Goal: Information Seeking & Learning: Learn about a topic

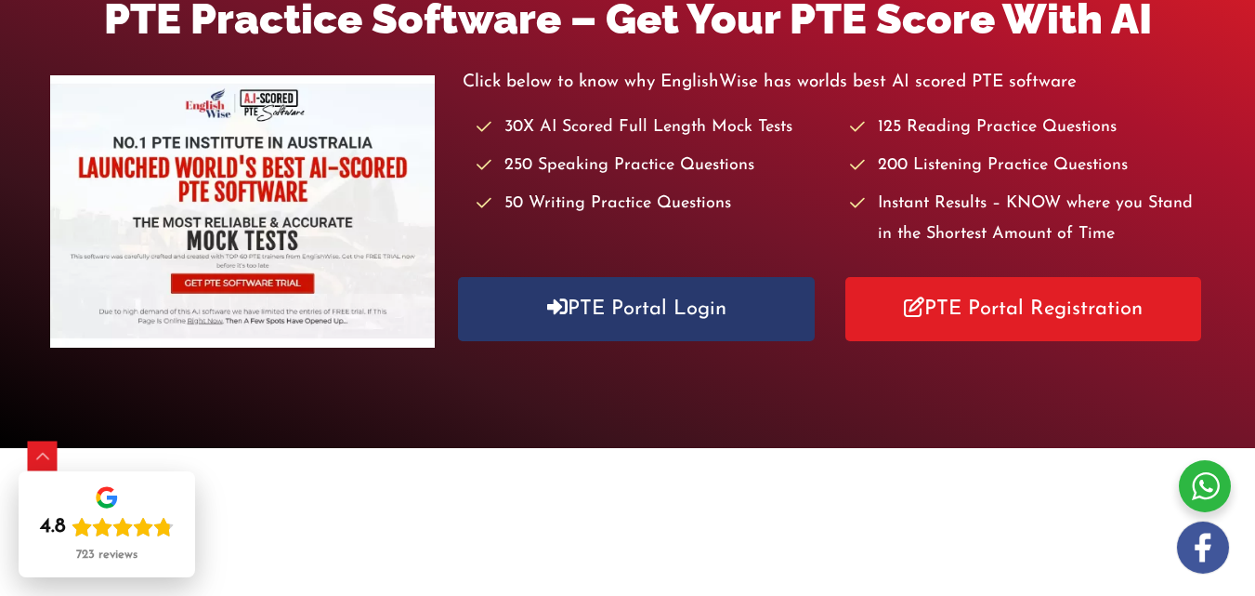
scroll to position [305, 0]
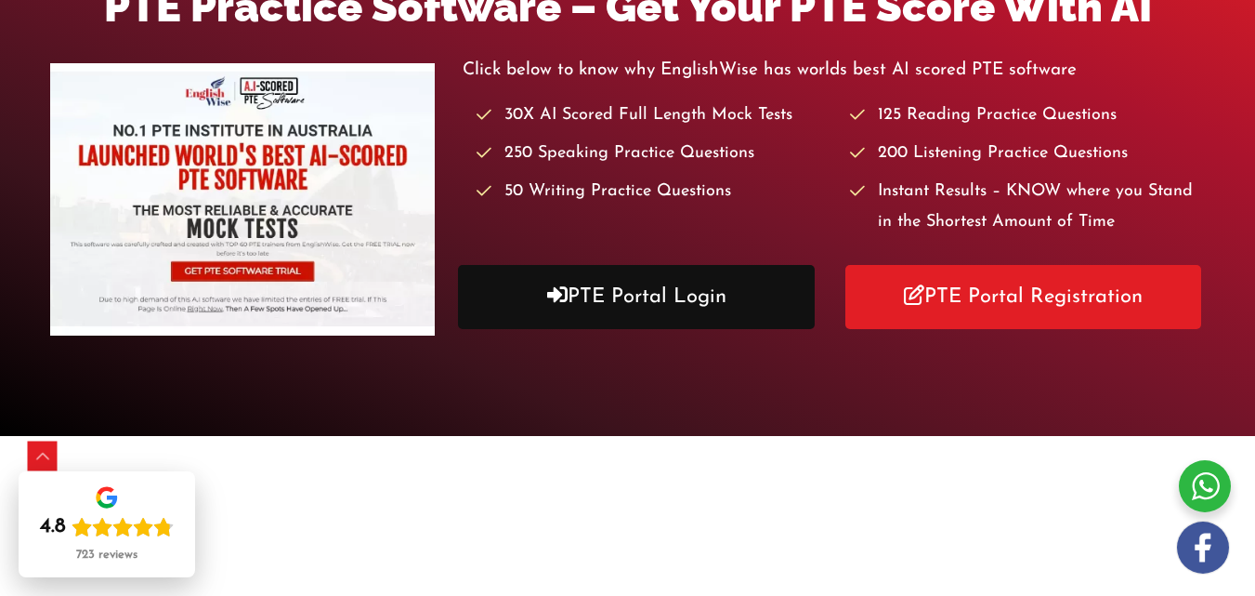
click at [679, 279] on link "PTE Portal Login" at bounding box center [636, 297] width 356 height 64
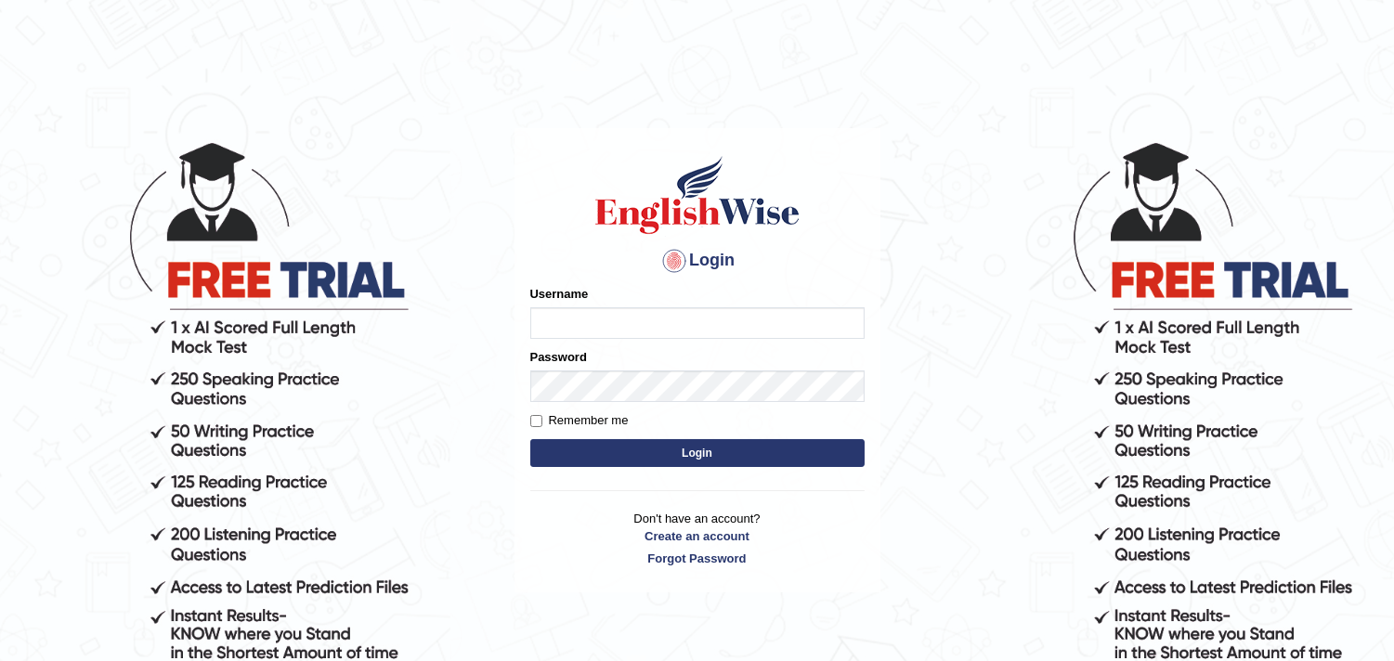
type input "[PERSON_NAME]"
click at [657, 461] on button "Login" at bounding box center [697, 453] width 334 height 28
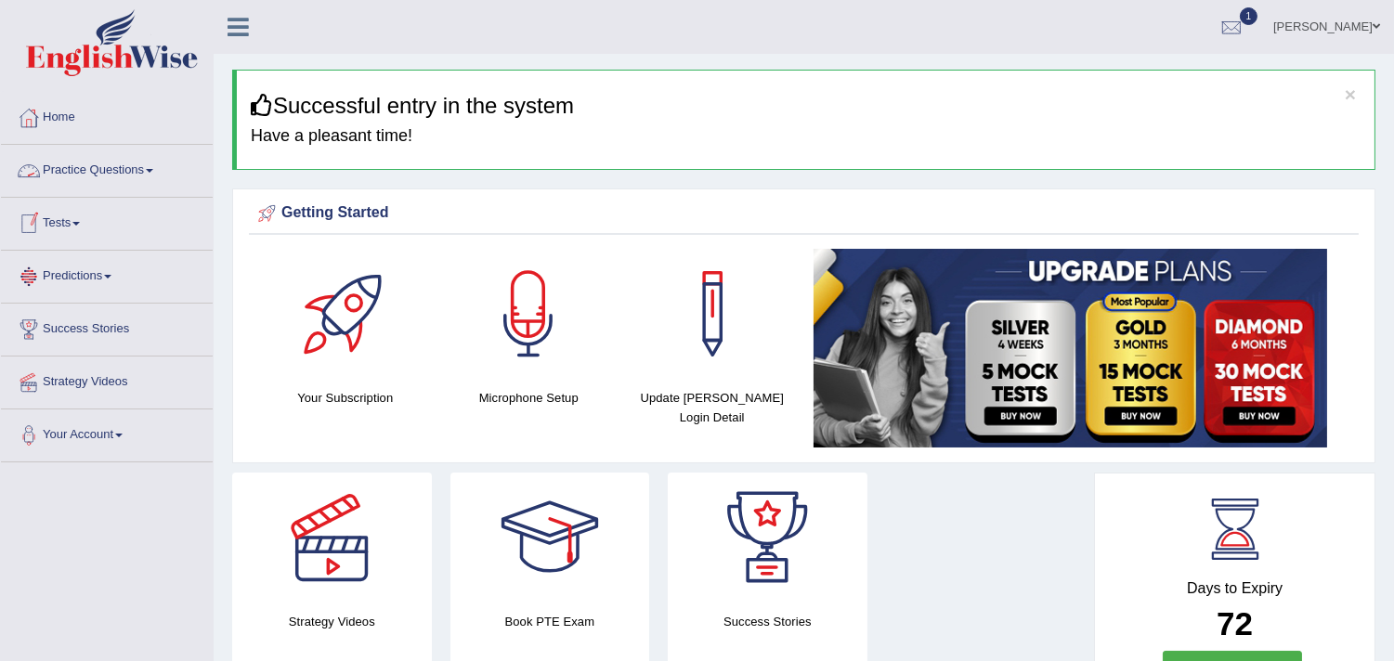
click at [89, 229] on link "Tests" at bounding box center [107, 221] width 212 height 46
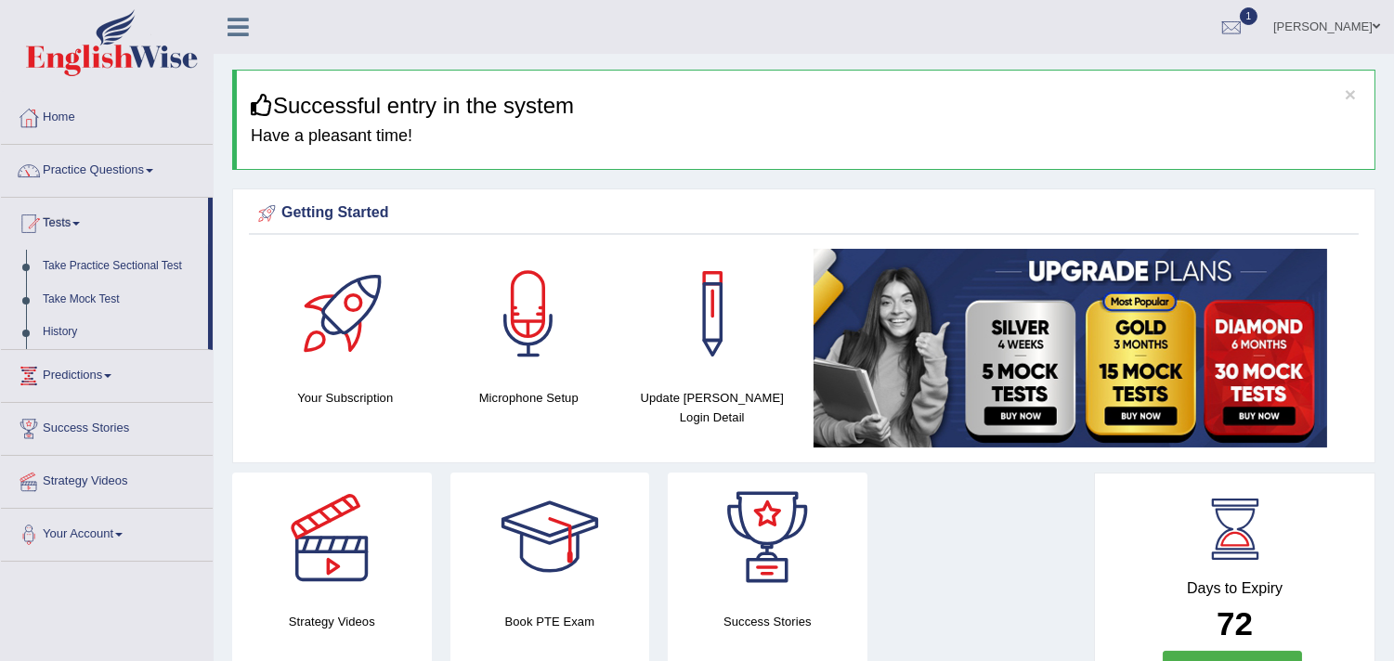
click at [143, 189] on link "Practice Questions" at bounding box center [107, 168] width 212 height 46
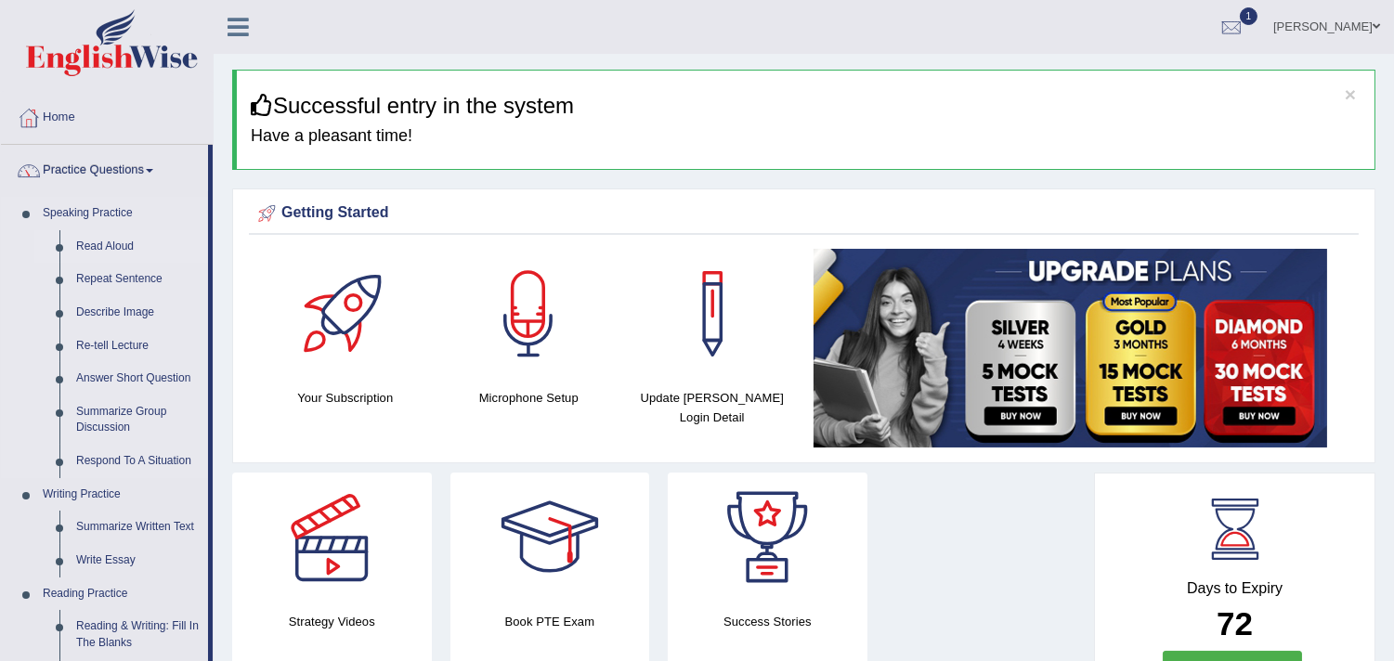
click at [112, 239] on link "Read Aloud" at bounding box center [138, 246] width 140 height 33
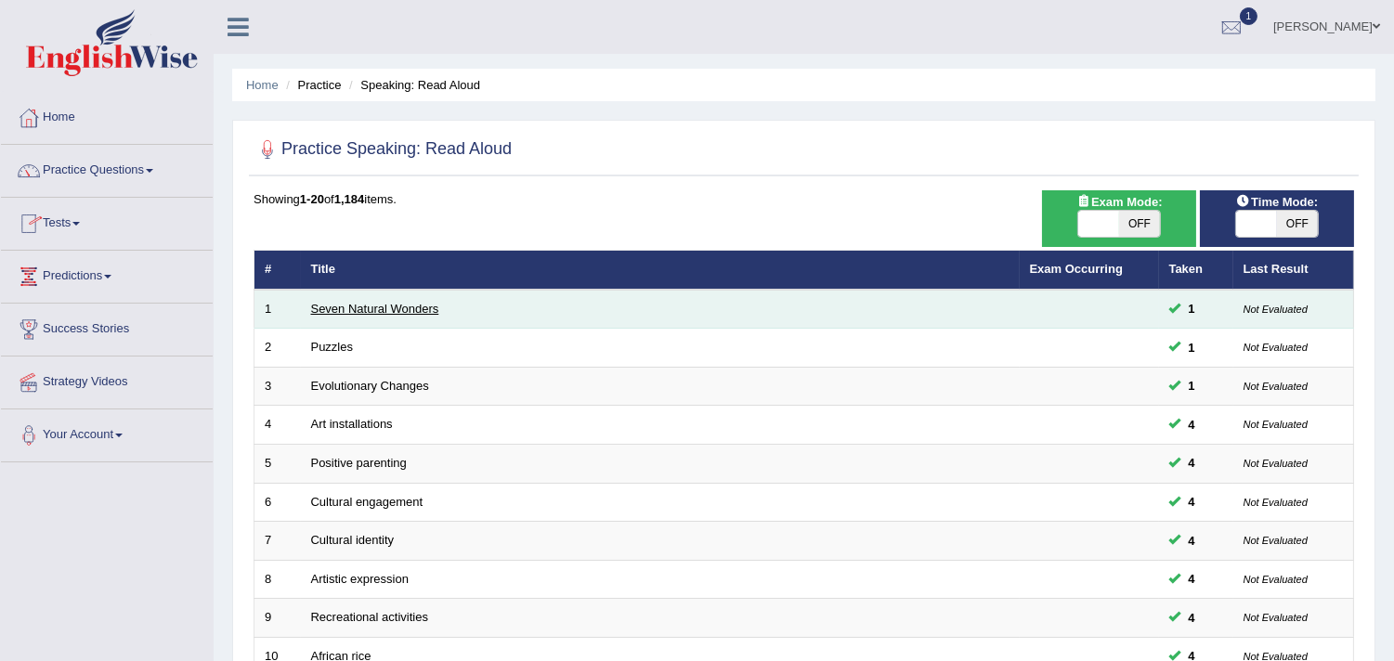
click at [379, 307] on link "Seven Natural Wonders" at bounding box center [375, 309] width 128 height 14
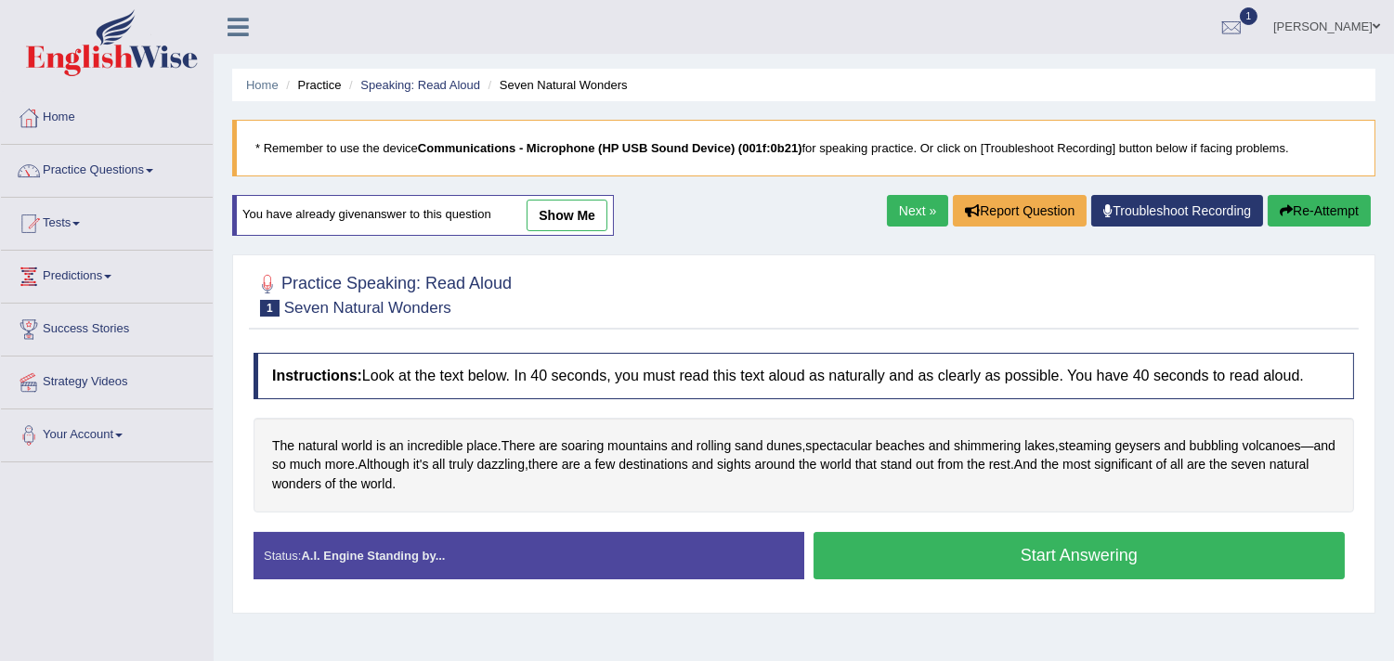
click at [923, 571] on button "Start Answering" at bounding box center [1080, 555] width 532 height 47
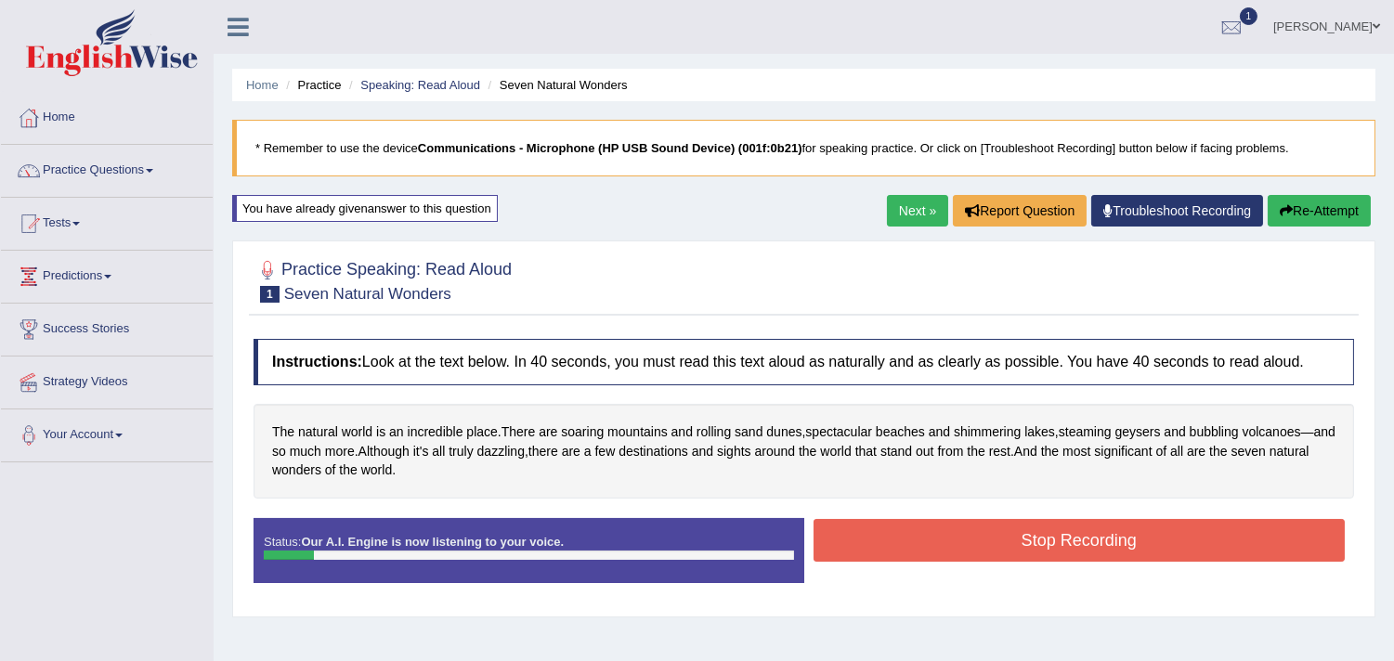
click at [923, 571] on div "Status: Our A.I. Engine is now listening to your voice. Start Answering Stop Re…" at bounding box center [804, 560] width 1101 height 84
click at [960, 530] on button "Stop Recording" at bounding box center [1080, 540] width 532 height 43
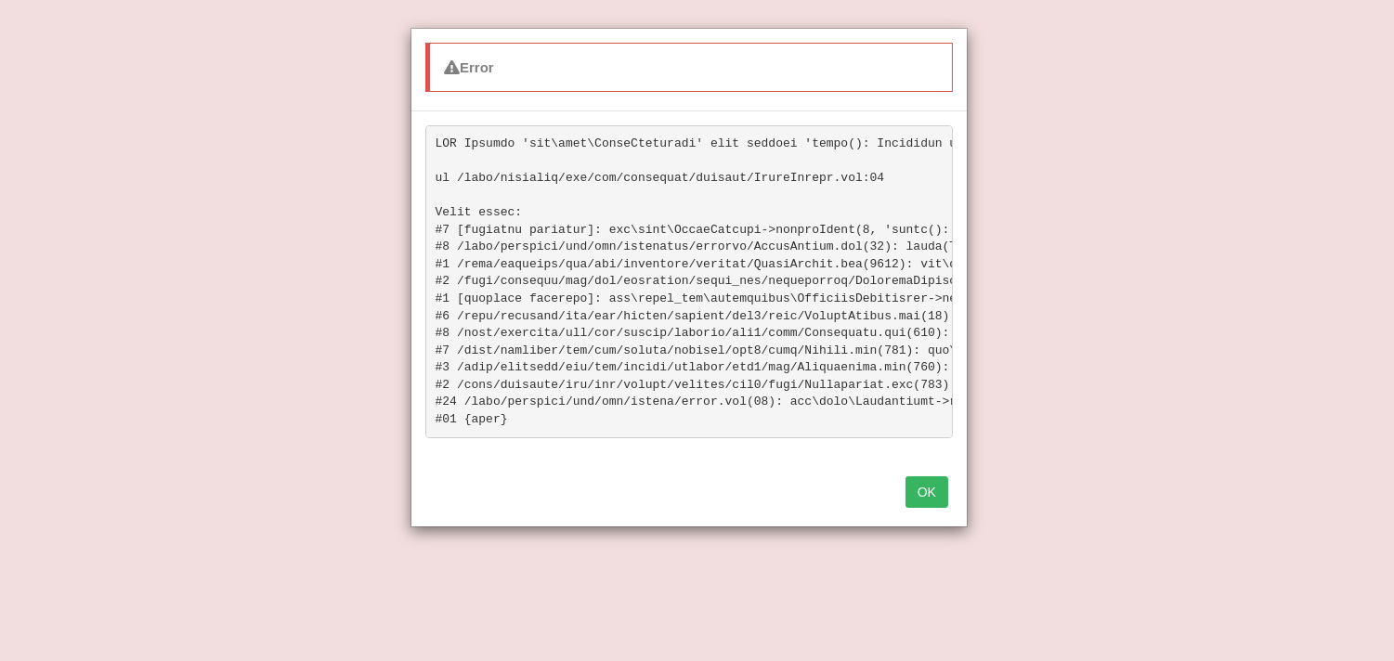
click at [929, 526] on div "OK" at bounding box center [690, 494] width 556 height 65
click at [924, 508] on button "OK" at bounding box center [927, 493] width 43 height 32
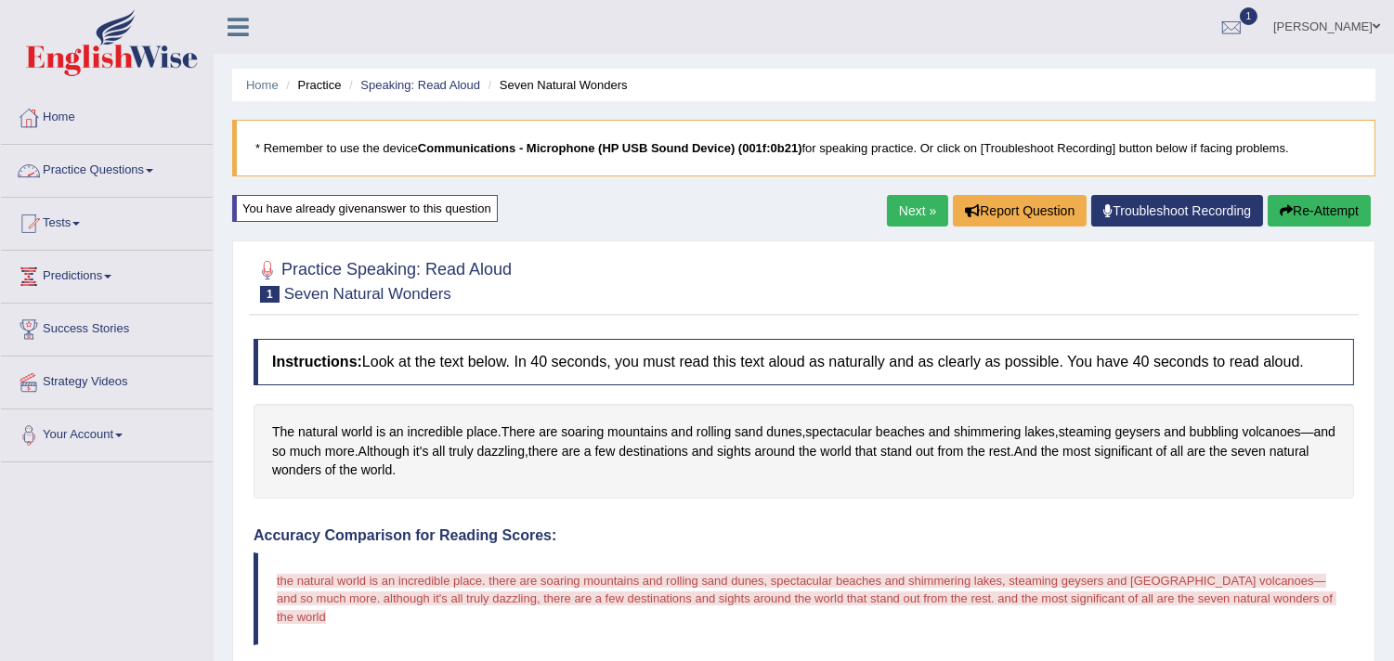
click at [149, 163] on link "Practice Questions" at bounding box center [107, 168] width 212 height 46
click at [149, 163] on link "Practice Questions" at bounding box center [104, 168] width 207 height 46
click at [145, 174] on link "Practice Questions" at bounding box center [107, 168] width 212 height 46
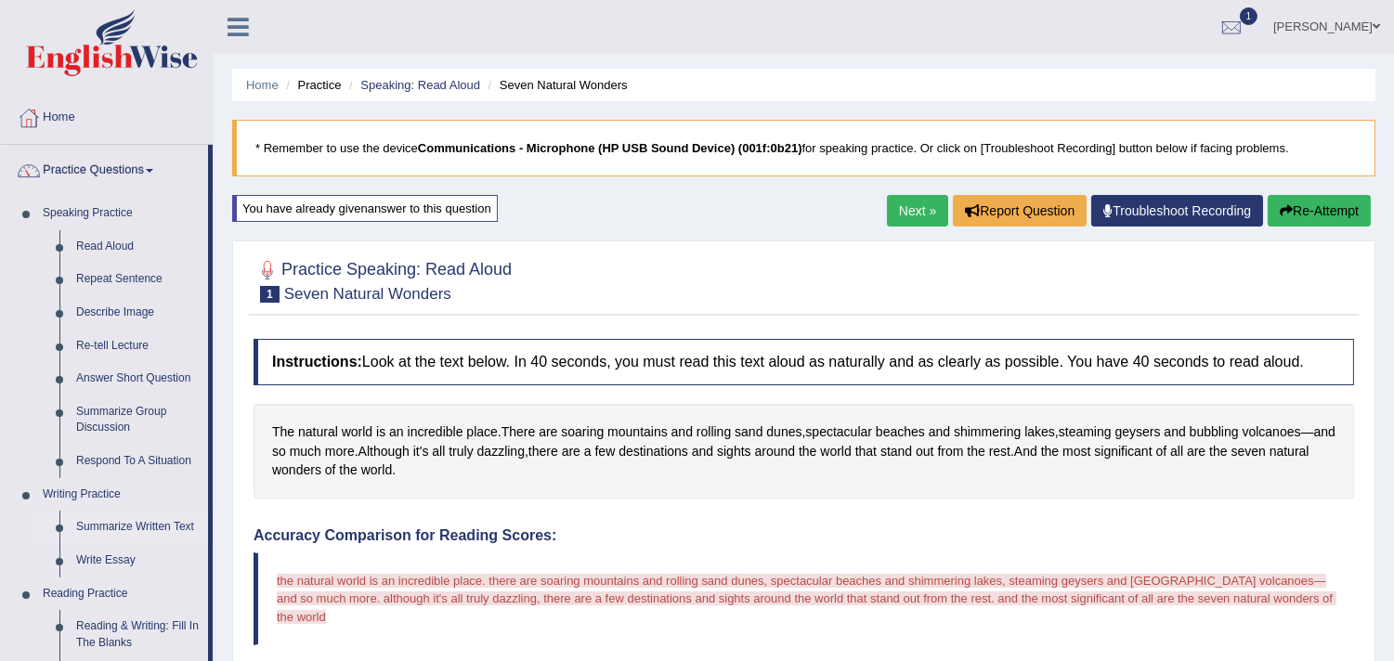
click at [113, 525] on link "Summarize Written Text" at bounding box center [138, 527] width 140 height 33
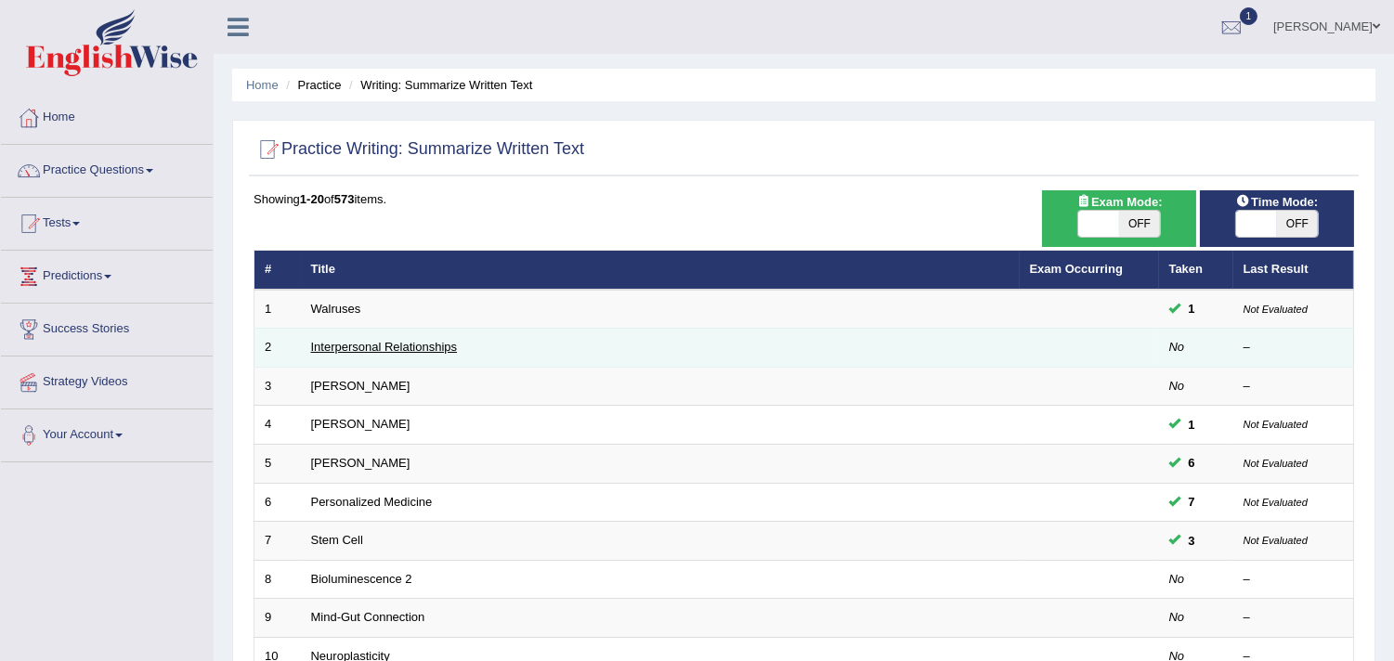
click at [362, 346] on link "Interpersonal Relationships" at bounding box center [384, 347] width 147 height 14
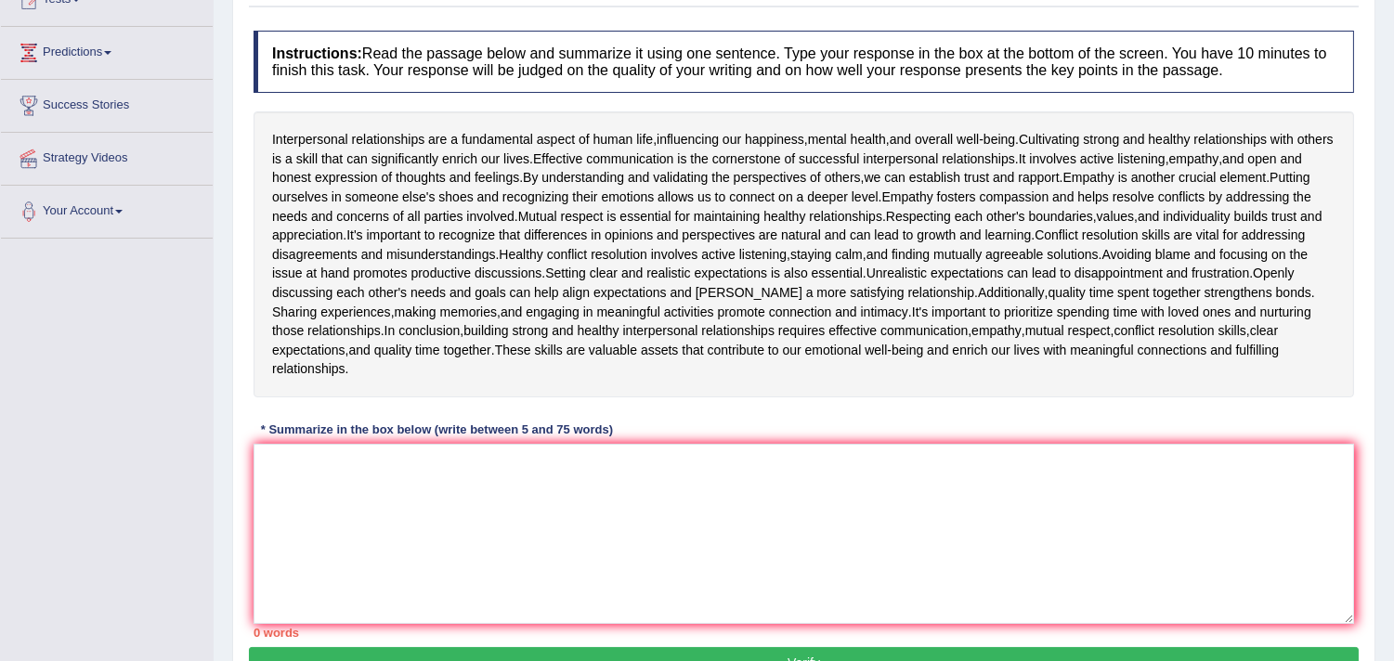
scroll to position [220, 0]
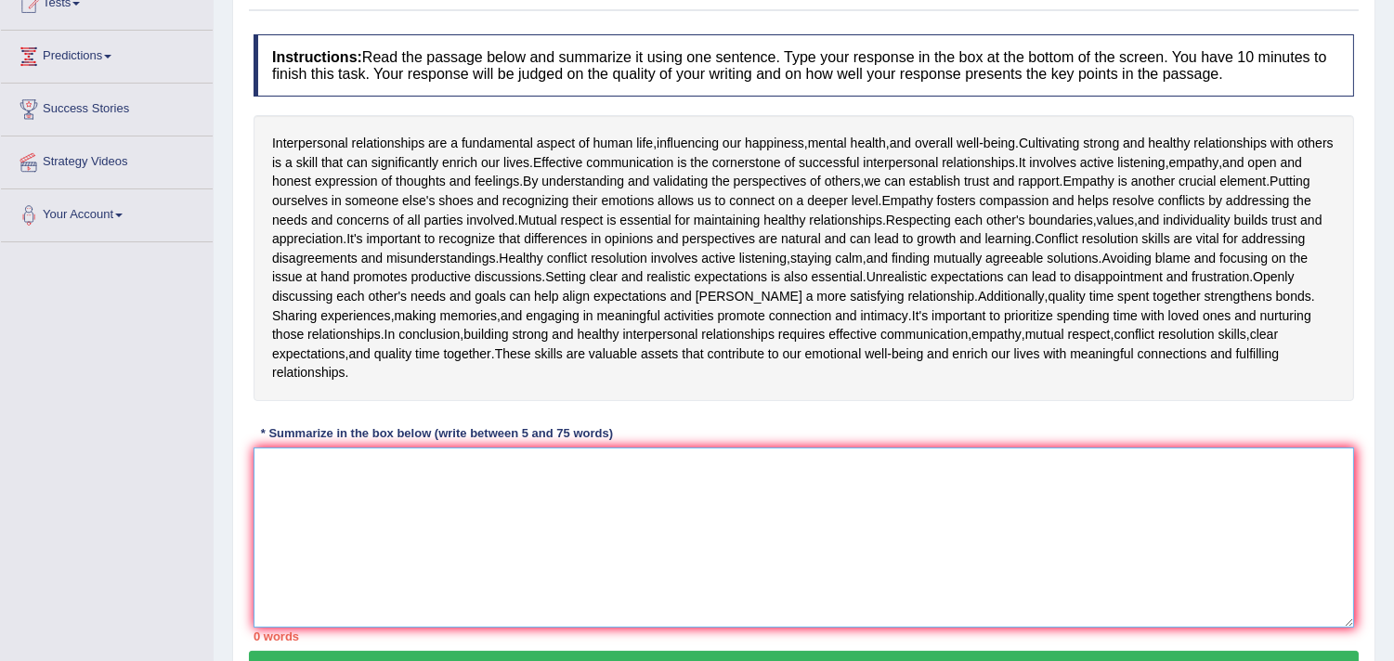
click at [515, 452] on textarea at bounding box center [804, 538] width 1101 height 180
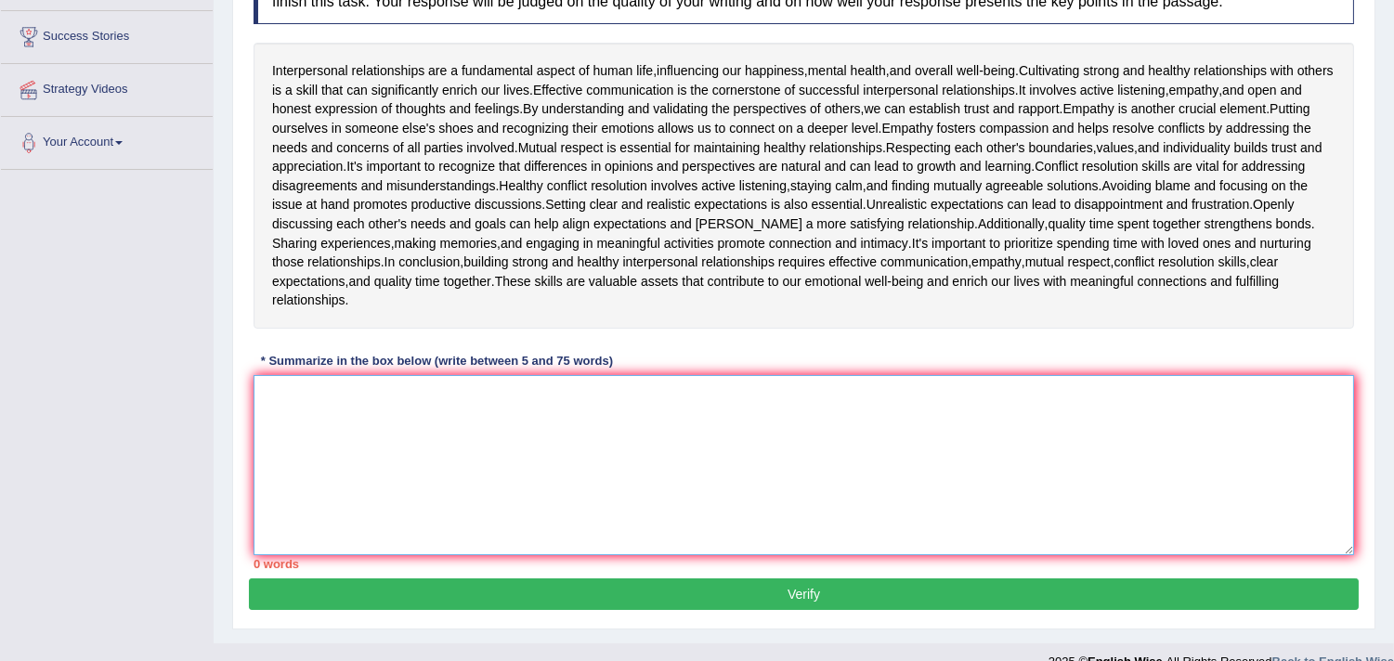
scroll to position [295, 0]
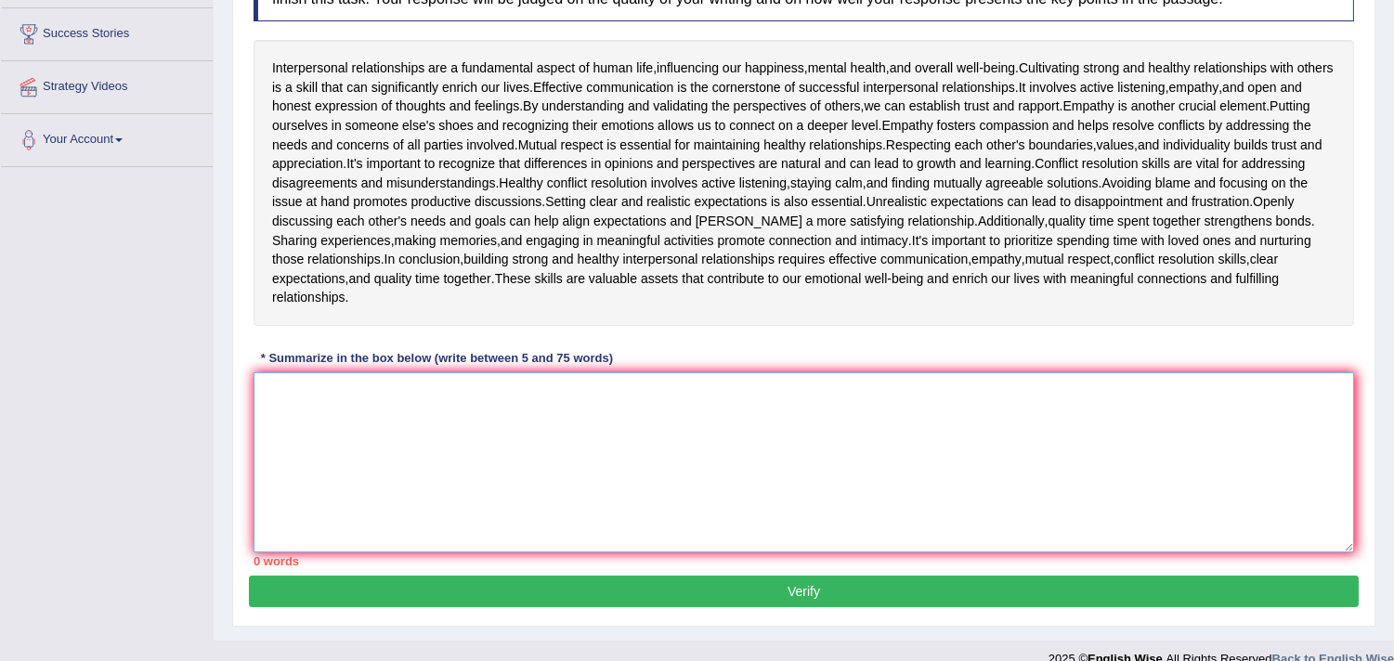
click at [543, 438] on textarea at bounding box center [804, 463] width 1101 height 180
type textarea "i"
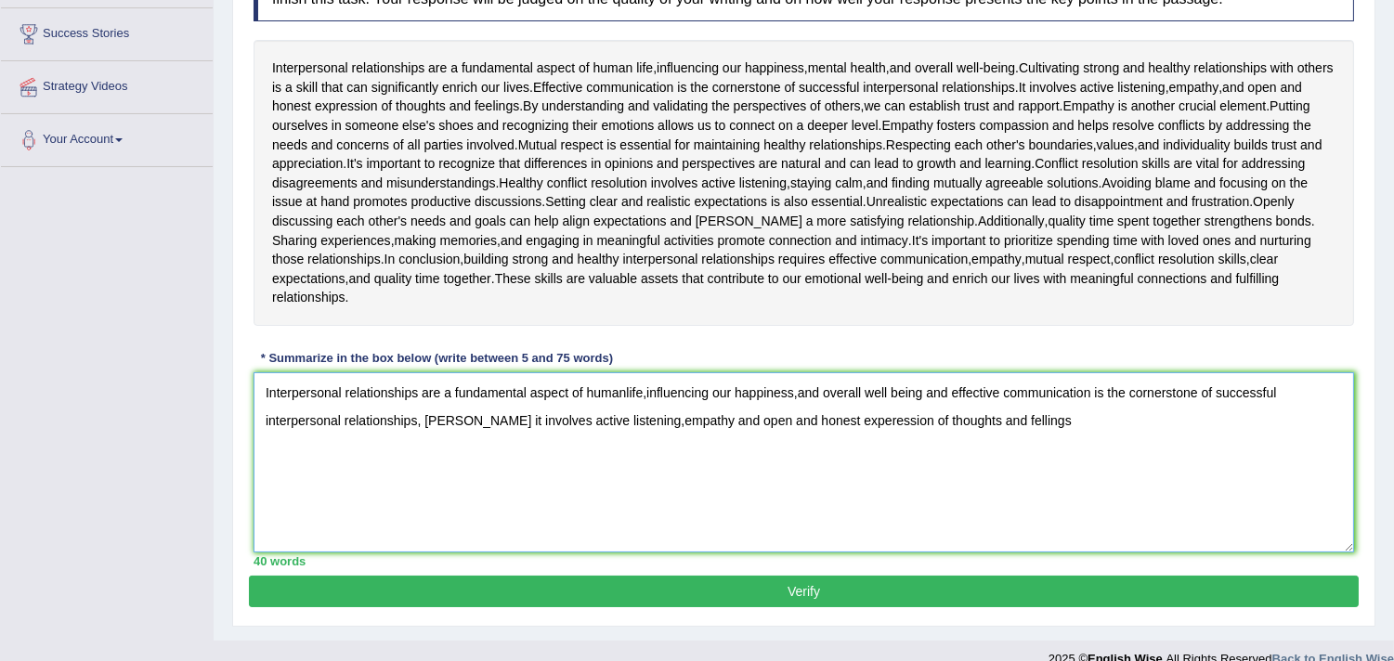
click at [1062, 429] on textarea "Interpersonal relationships are a fundamental aspect of humanlife,influencing o…" at bounding box center [804, 463] width 1101 height 180
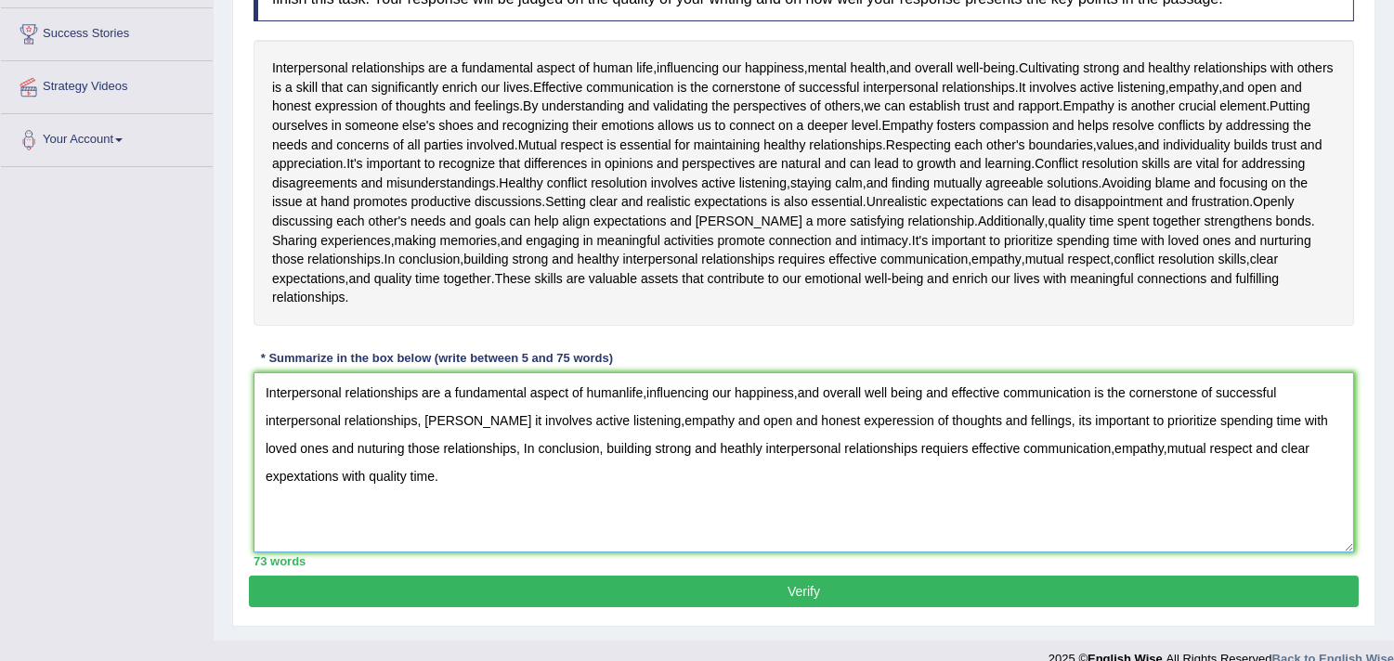
type textarea "Interpersonal relationships are a fundamental aspect of humanlife,influencing o…"
click at [827, 590] on button "Verify" at bounding box center [804, 592] width 1110 height 32
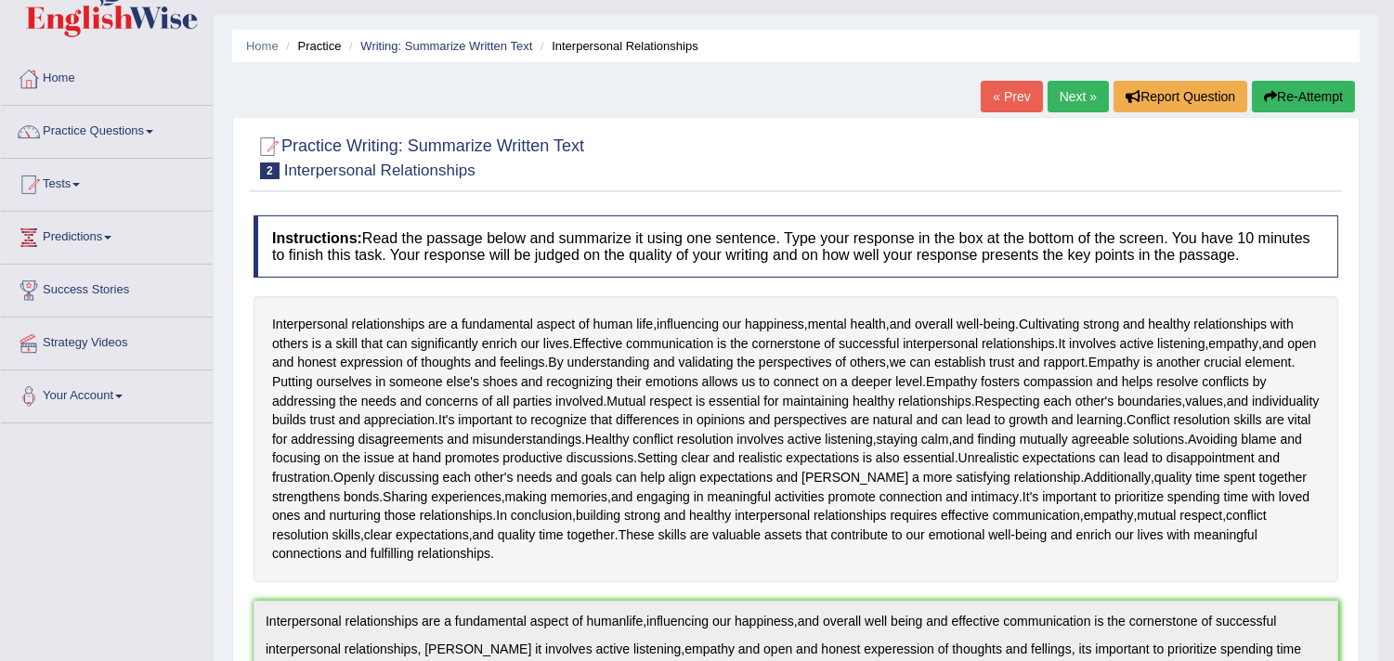
scroll to position [0, 0]
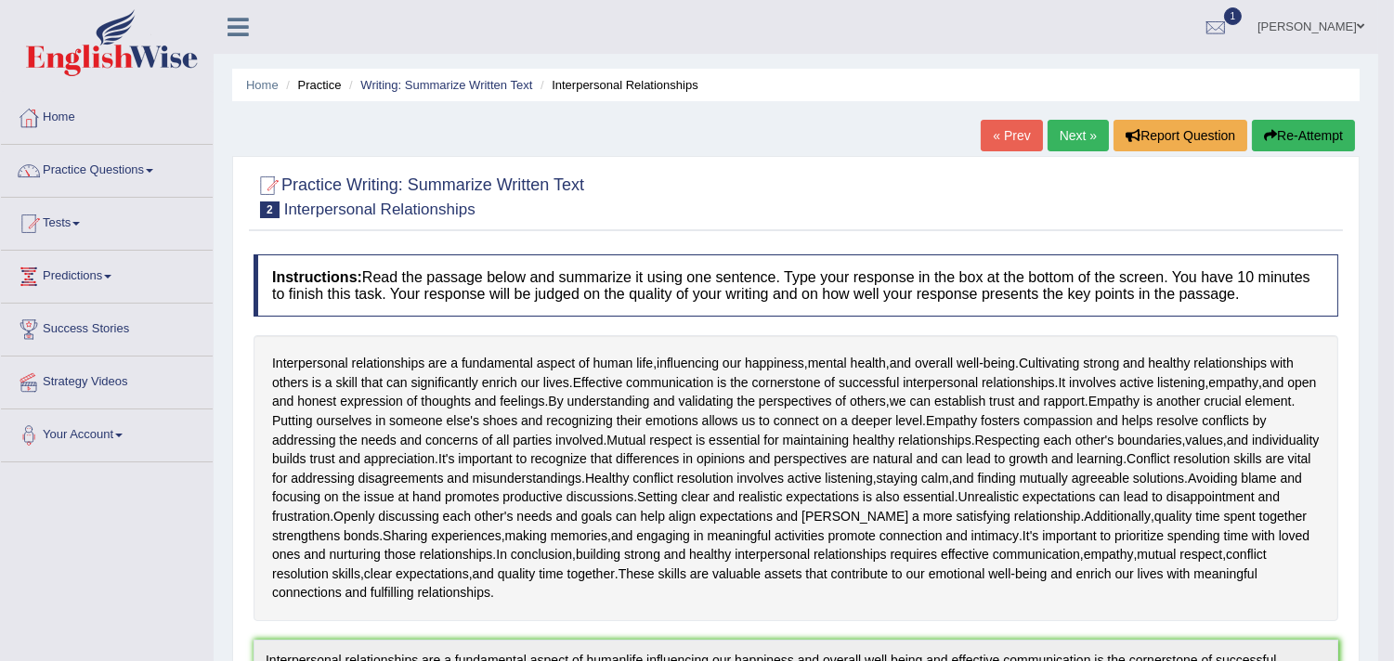
click at [1312, 120] on button "Re-Attempt" at bounding box center [1303, 136] width 103 height 32
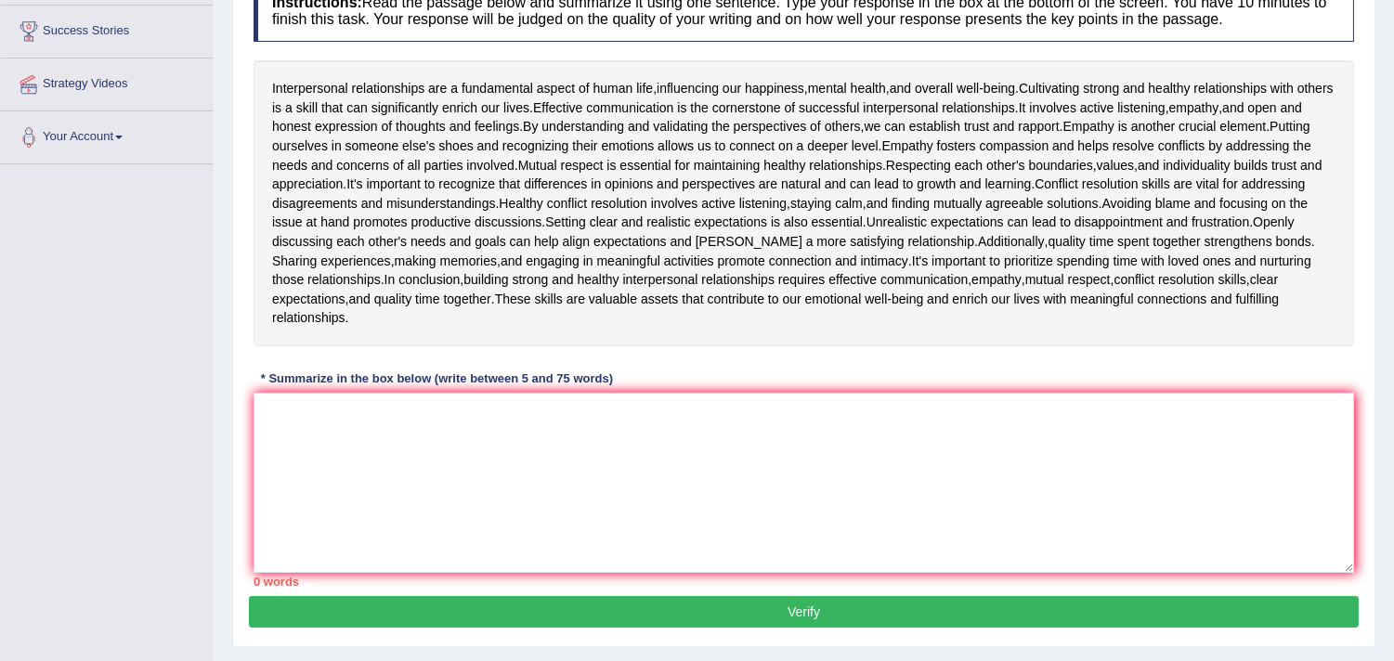
scroll to position [333, 0]
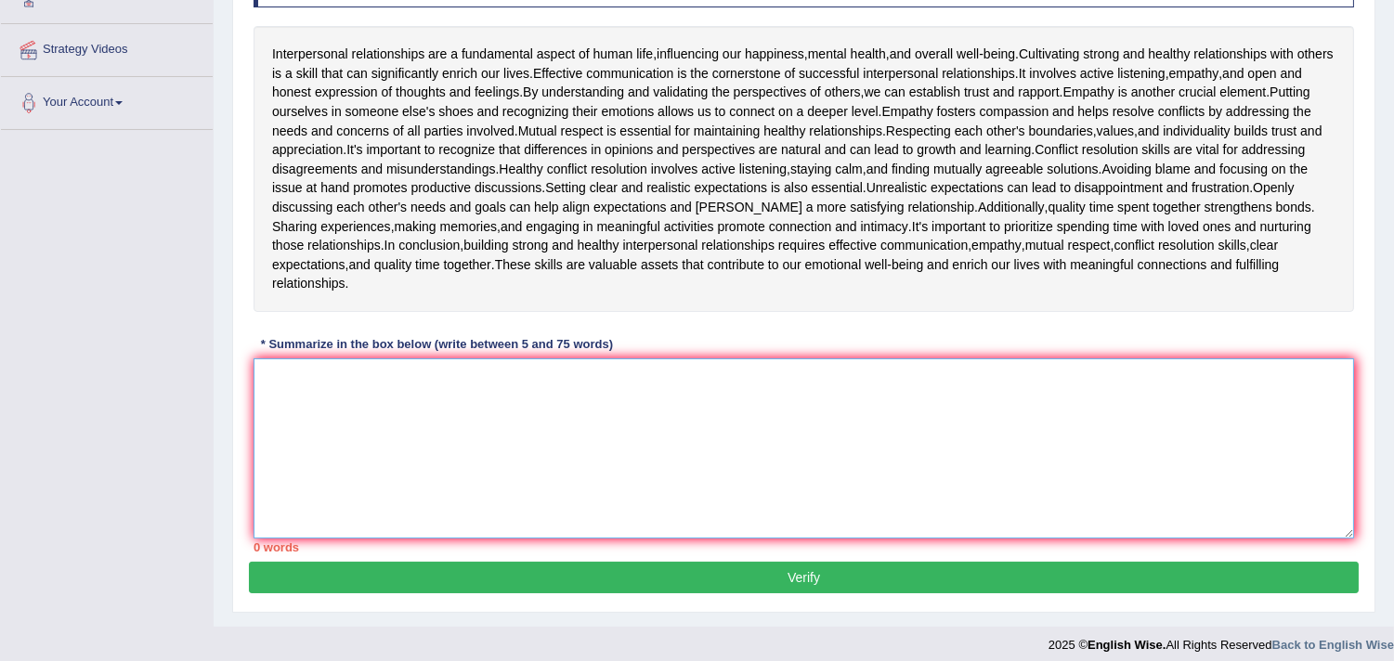
click at [598, 410] on textarea at bounding box center [804, 449] width 1101 height 180
paste textarea "nterpersonal relationships are a fundamental aspect of humanlife,influencing ou…"
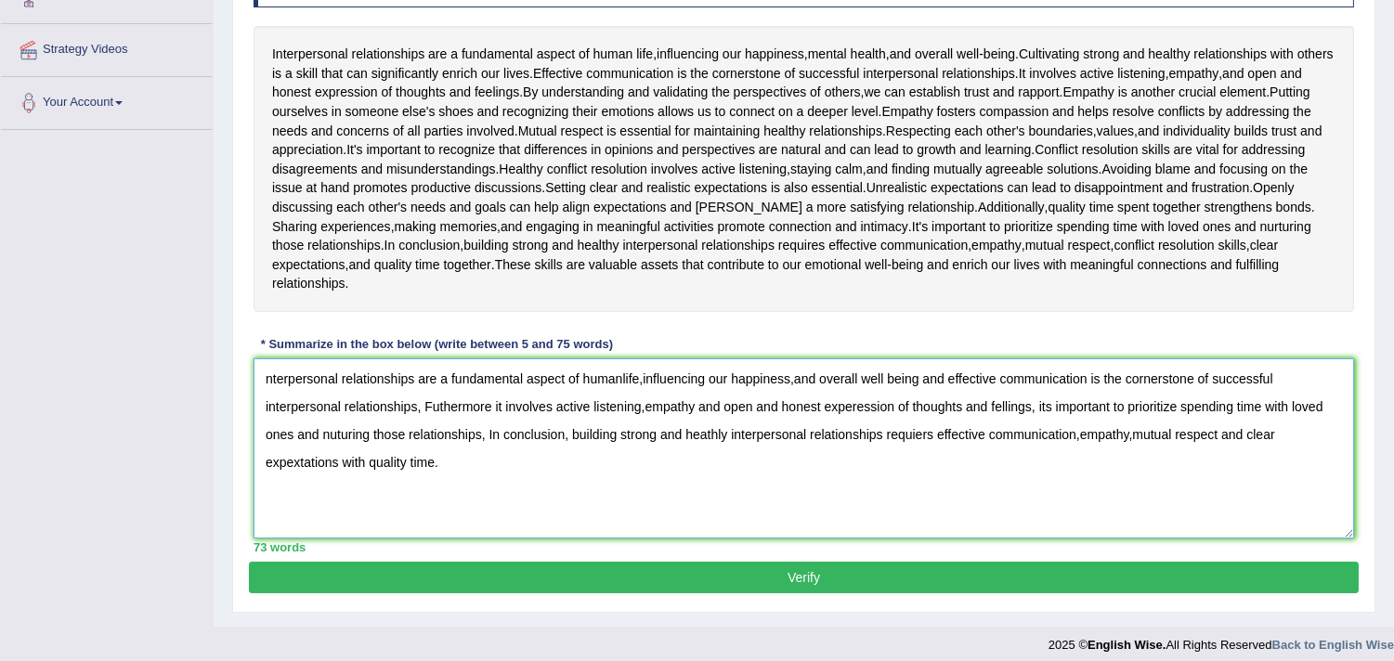
click at [624, 379] on textarea "nterpersonal relationships are a fundamental aspect of humanlife,influencing ou…" at bounding box center [804, 449] width 1101 height 180
click at [270, 375] on textarea "nterpersonal relationships are a fundamental aspect of human life,influencing o…" at bounding box center [804, 449] width 1101 height 180
click at [644, 405] on textarea "Interpersonal relationships are a fundamental aspect of human life,influencing …" at bounding box center [804, 449] width 1101 height 180
click at [1045, 404] on textarea "Interpersonal relationships are a fundamental aspect of human life,influencing …" at bounding box center [804, 449] width 1101 height 180
click at [571, 434] on textarea "Interpersonal relationships are a fundamental aspect of human life,influencing …" at bounding box center [804, 449] width 1101 height 180
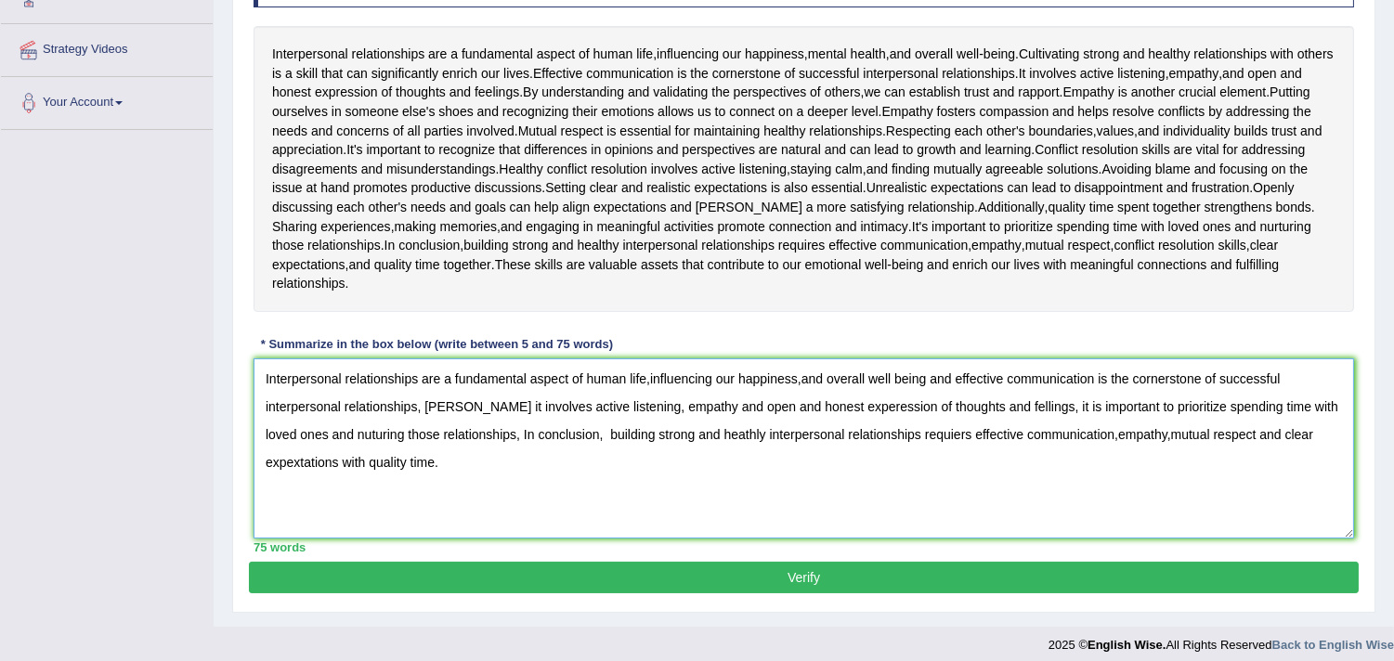
click at [1085, 432] on textarea "Interpersonal relationships are a fundamental aspect of human life,influencing …" at bounding box center [804, 449] width 1101 height 180
click at [1144, 437] on textarea "Interpersonal relationships are a fundamental aspect of human life,influencing …" at bounding box center [804, 449] width 1101 height 180
type textarea "Interpersonal relationships are a fundamental aspect of human life,influencing …"
click at [641, 569] on button "Verify" at bounding box center [804, 578] width 1110 height 32
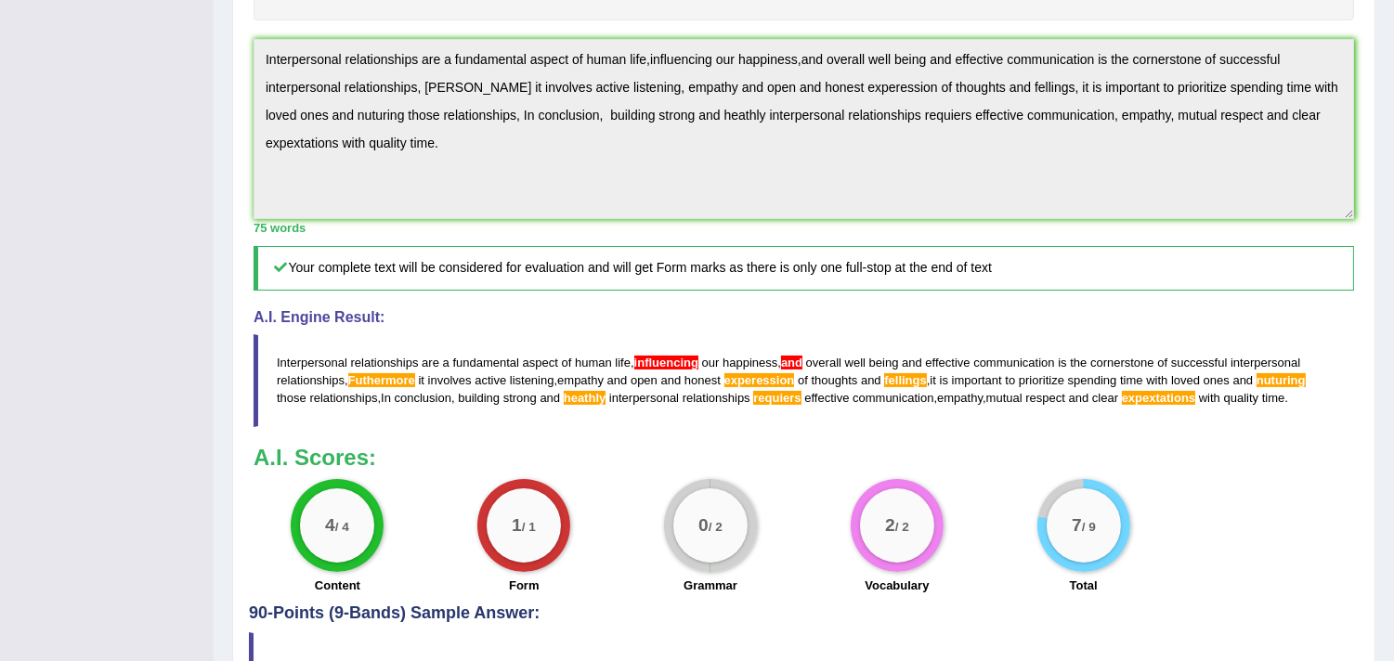
scroll to position [613, 0]
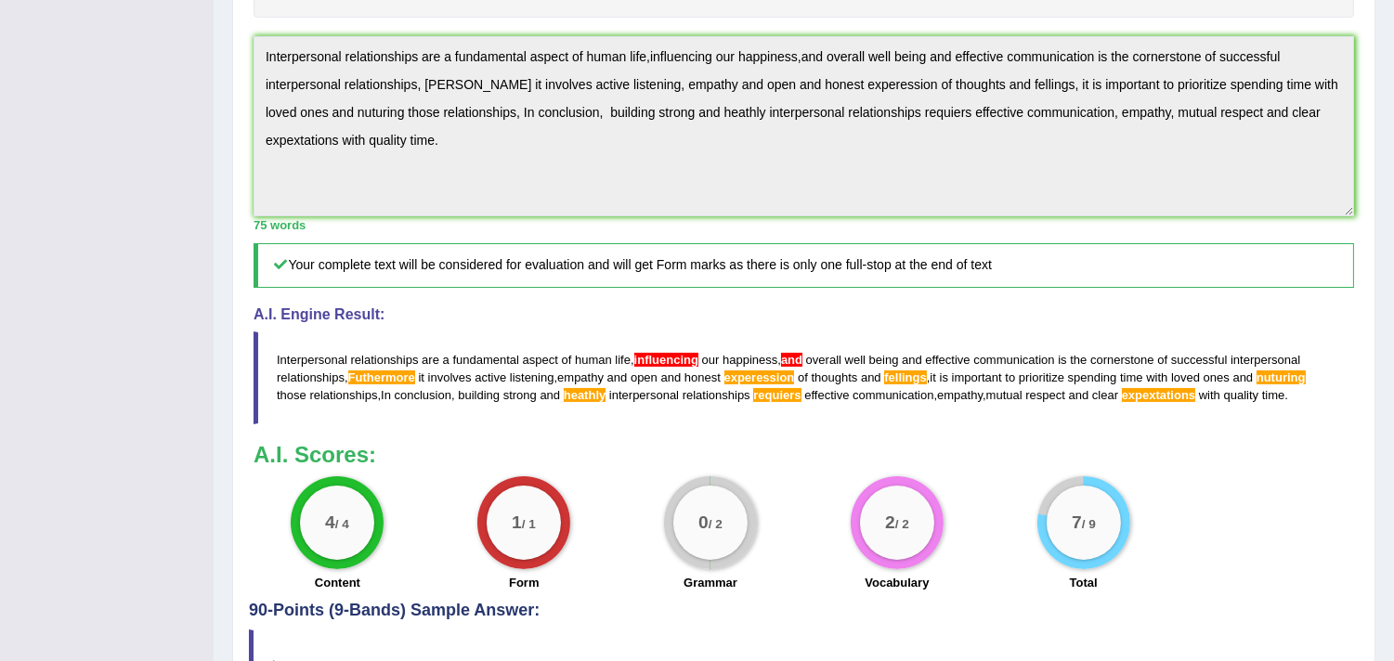
click at [245, 53] on div "Practice Writing: Summarize Written Text 2 Interpersonal Relationships Instruct…" at bounding box center [804, 133] width 1144 height 1163
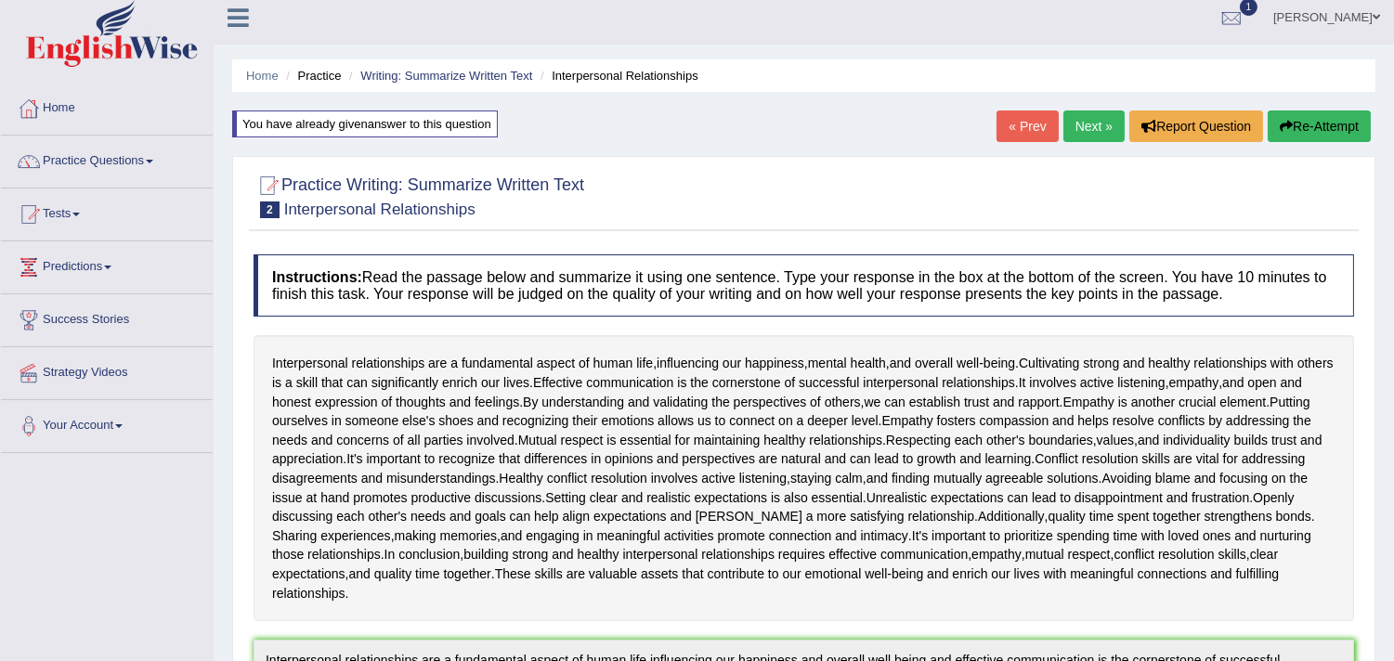
scroll to position [0, 0]
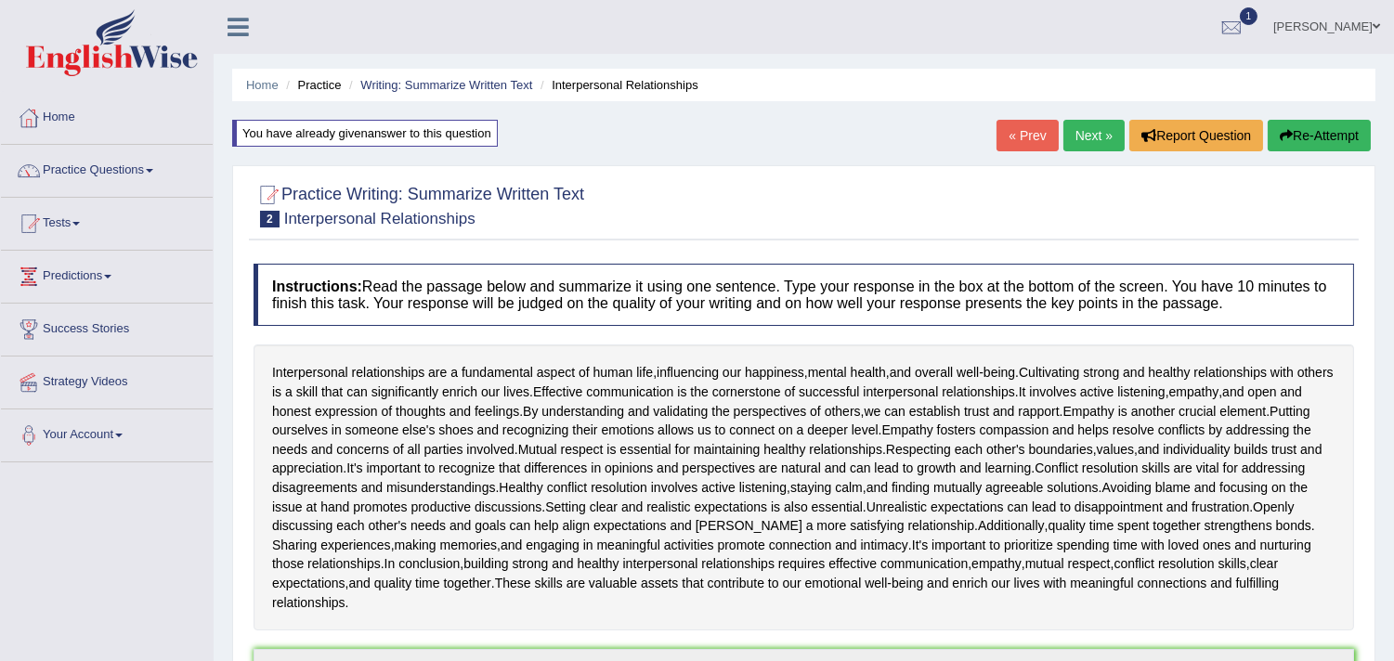
click at [1285, 147] on button "Re-Attempt" at bounding box center [1319, 136] width 103 height 32
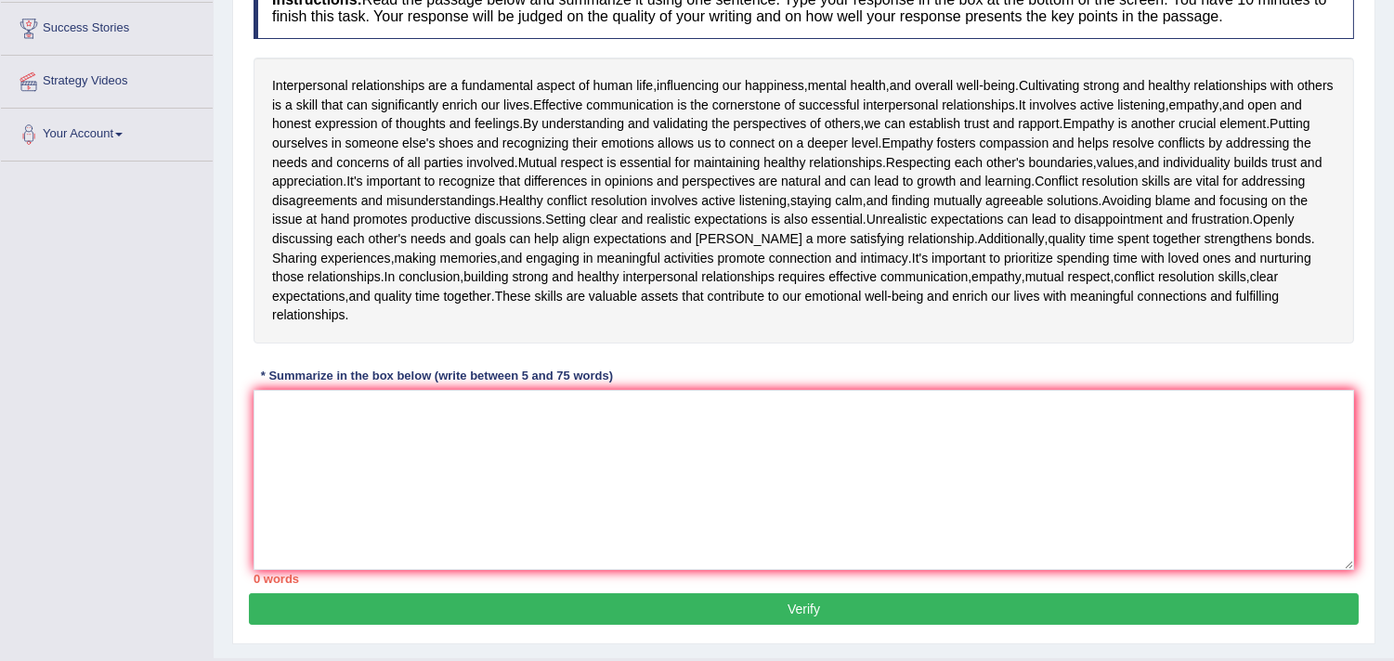
scroll to position [320, 0]
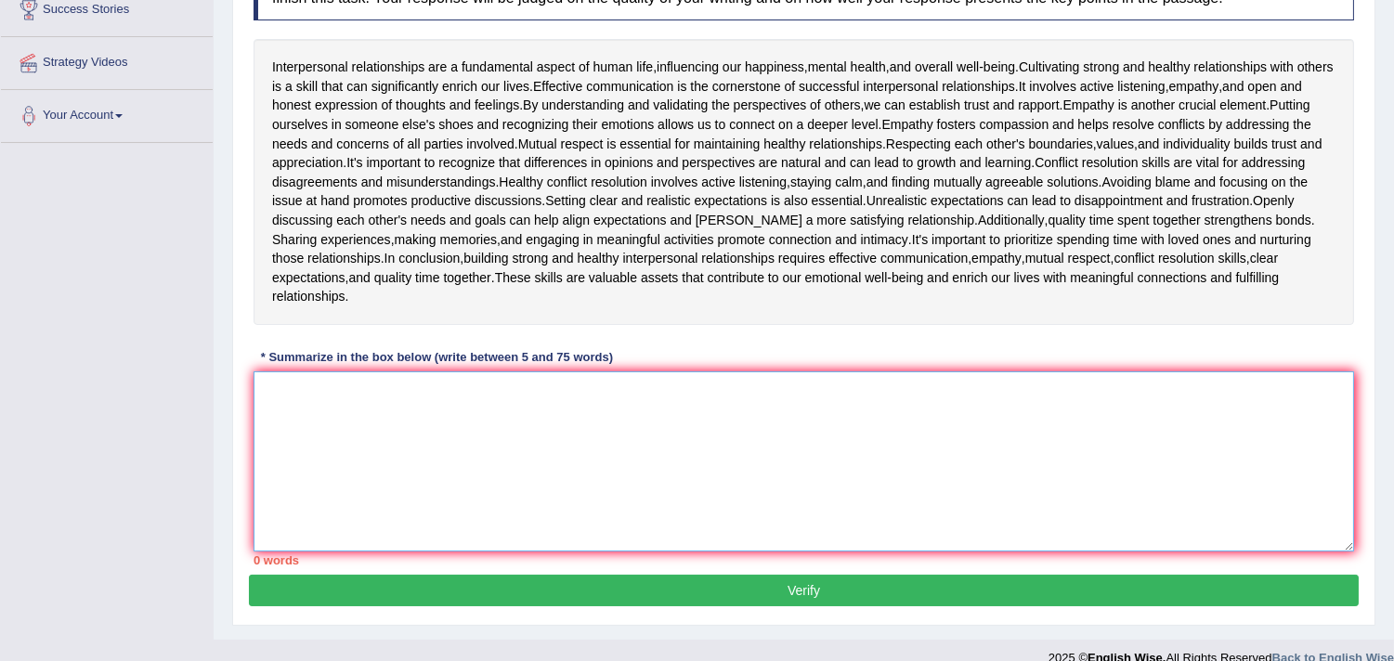
click at [775, 448] on textarea at bounding box center [804, 462] width 1101 height 180
paste textarea "Interpersonal relationships are a fundamental aspect of human life,influencing …"
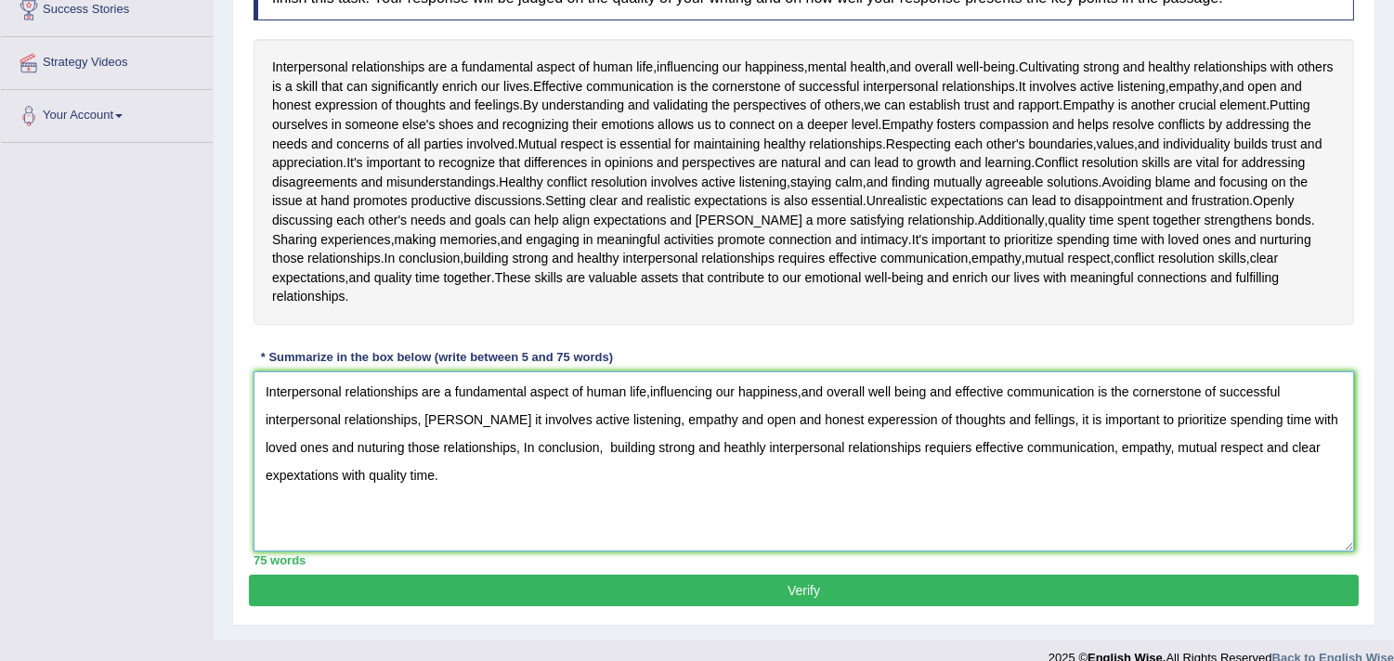
click at [300, 472] on textarea "Interpersonal relationships are a fundamental aspect of human life,influencing …" at bounding box center [804, 462] width 1101 height 180
click at [354, 447] on textarea "Interpersonal relationships are a fundamental aspect of human life,influencing …" at bounding box center [804, 462] width 1101 height 180
click at [336, 450] on textarea "Interpersonal relationships are a fundamental aspect of human life,influencing …" at bounding box center [804, 462] width 1101 height 180
type textarea "Interpersonal relationships are a fundamental aspect of human life,influencing …"
click at [681, 588] on button "Verify" at bounding box center [804, 591] width 1110 height 32
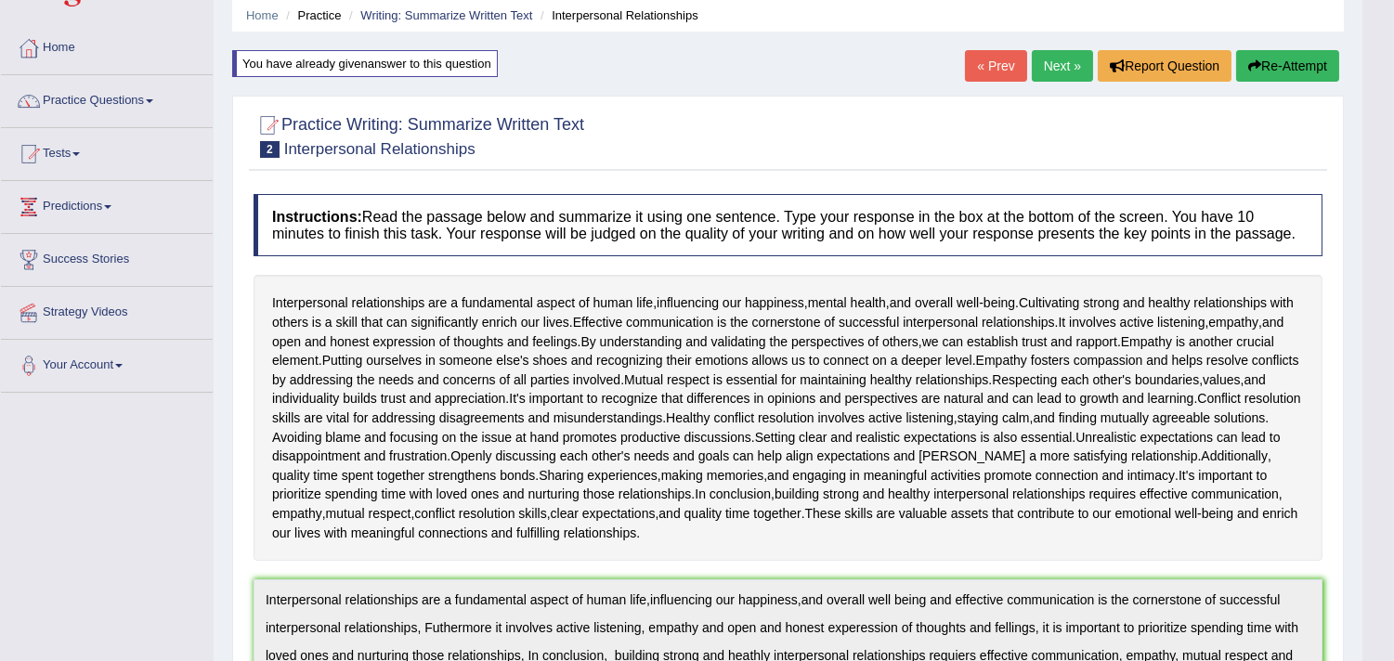
scroll to position [0, 0]
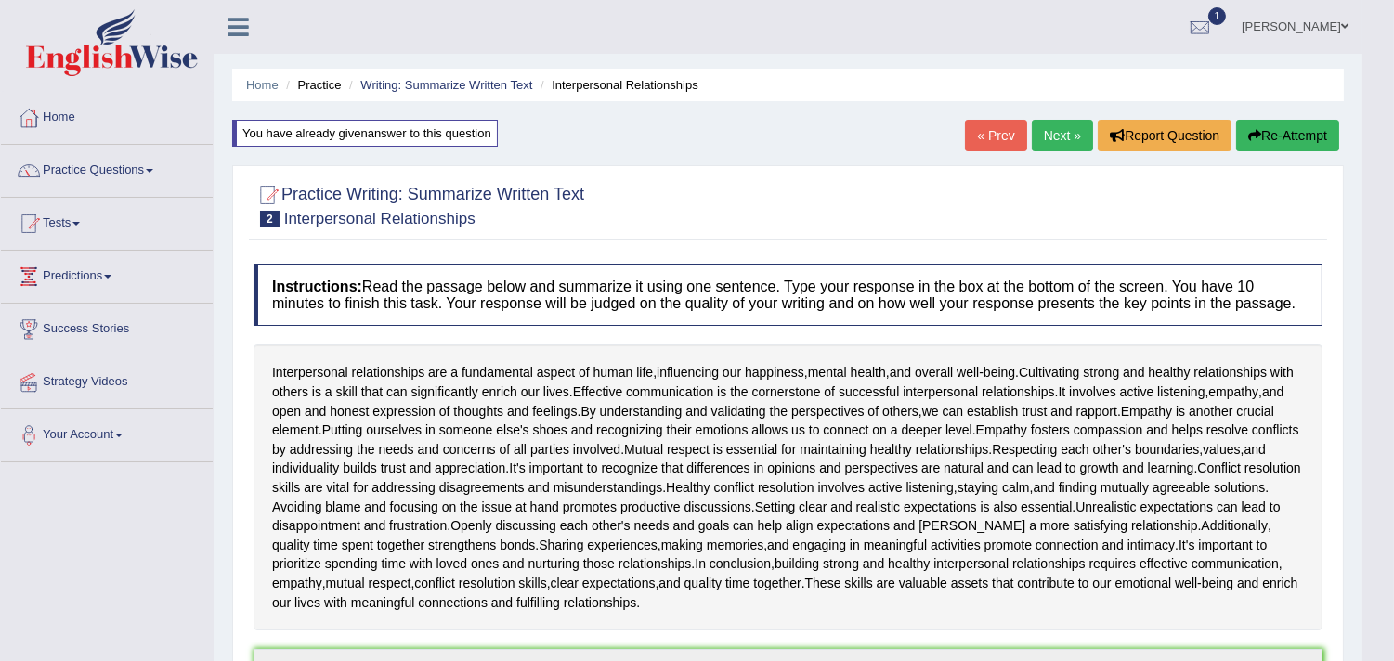
click at [1297, 122] on button "Re-Attempt" at bounding box center [1288, 136] width 103 height 32
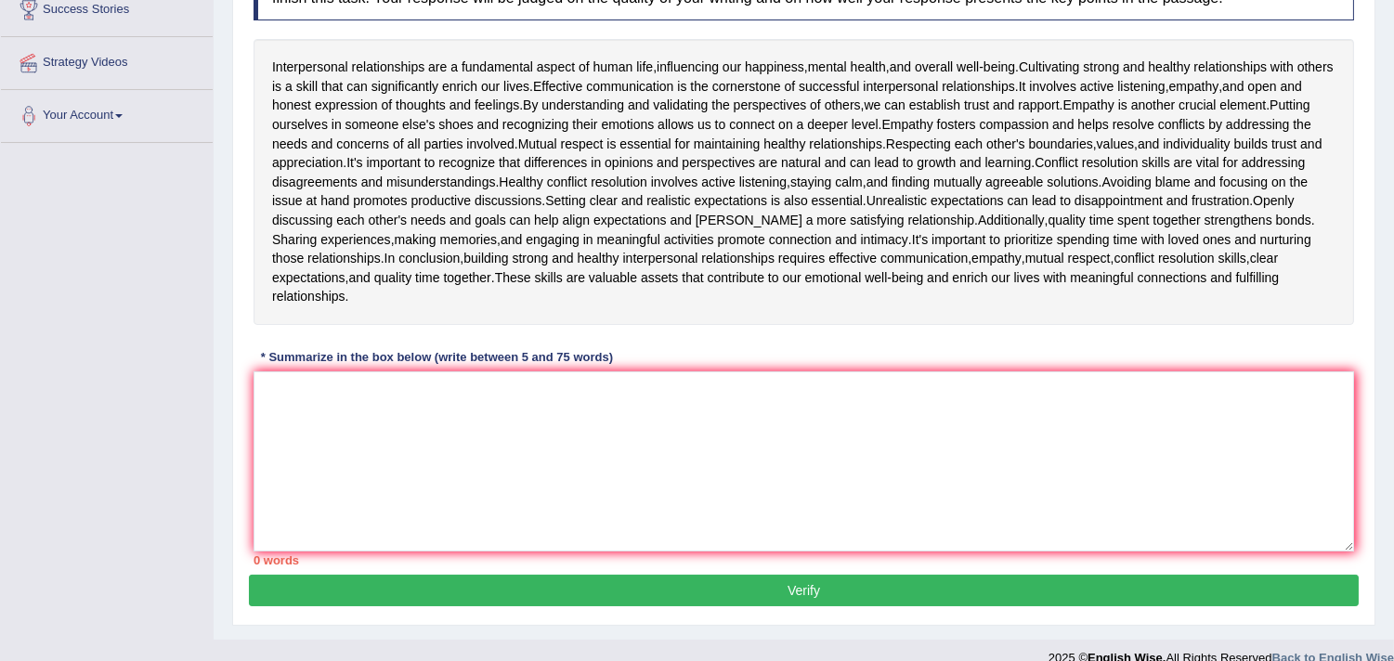
scroll to position [345, 0]
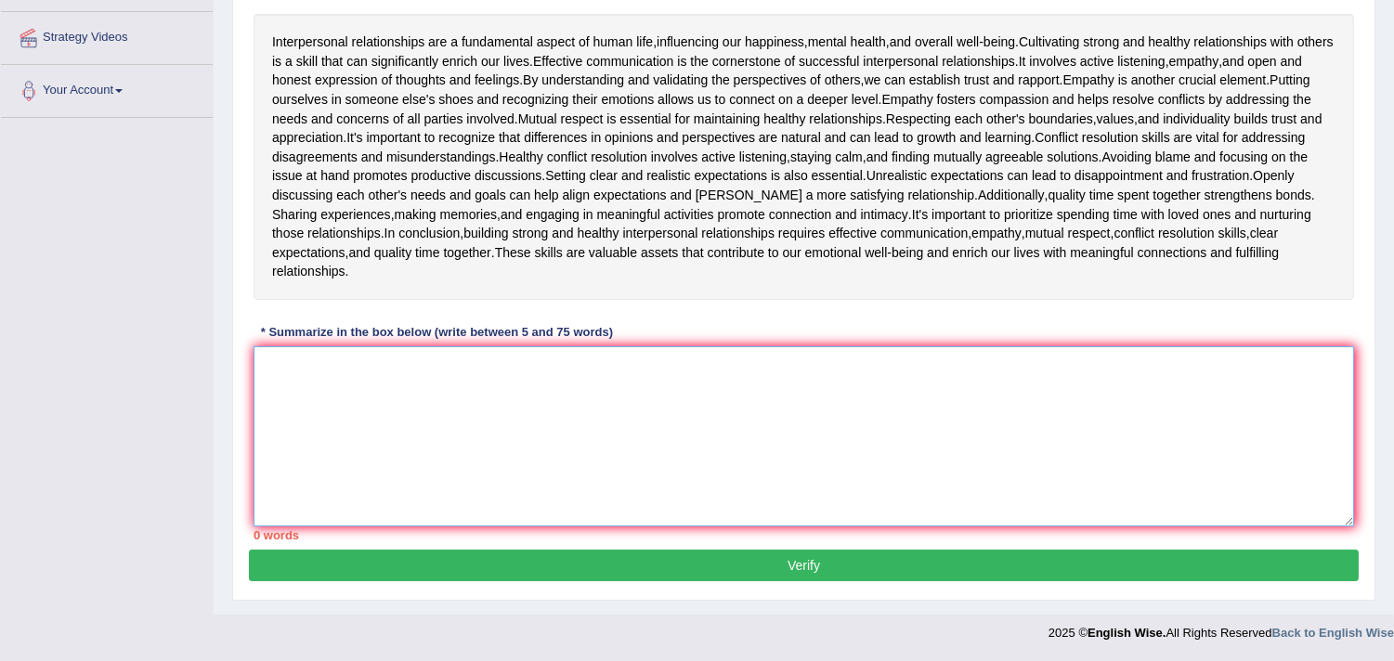
click at [805, 432] on textarea at bounding box center [804, 437] width 1101 height 180
paste textarea "Interpersonal relationships are a fundamental aspect of human life,influencing …"
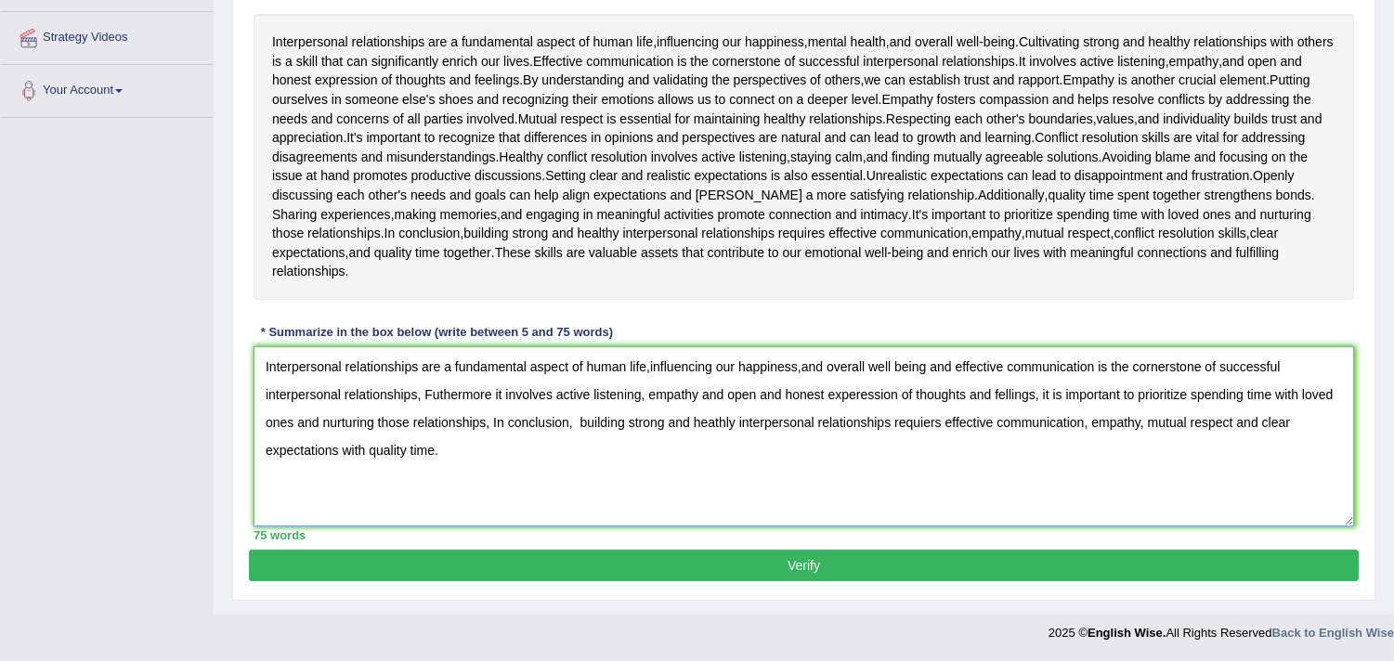
click at [1037, 396] on textarea "Interpersonal relationships are a fundamental aspect of human life,influencing …" at bounding box center [804, 437] width 1101 height 180
click at [801, 367] on textarea "Interpersonal relationships are a fundamental aspect of human life,influencing …" at bounding box center [804, 437] width 1101 height 180
click at [650, 368] on textarea "Interpersonal relationships are a fundamental aspect of human life,influencing …" at bounding box center [804, 437] width 1101 height 180
type textarea "Interpersonal relationships are a fundamental aspect of human life, influencing…"
click at [1056, 561] on button "Verify" at bounding box center [804, 566] width 1110 height 32
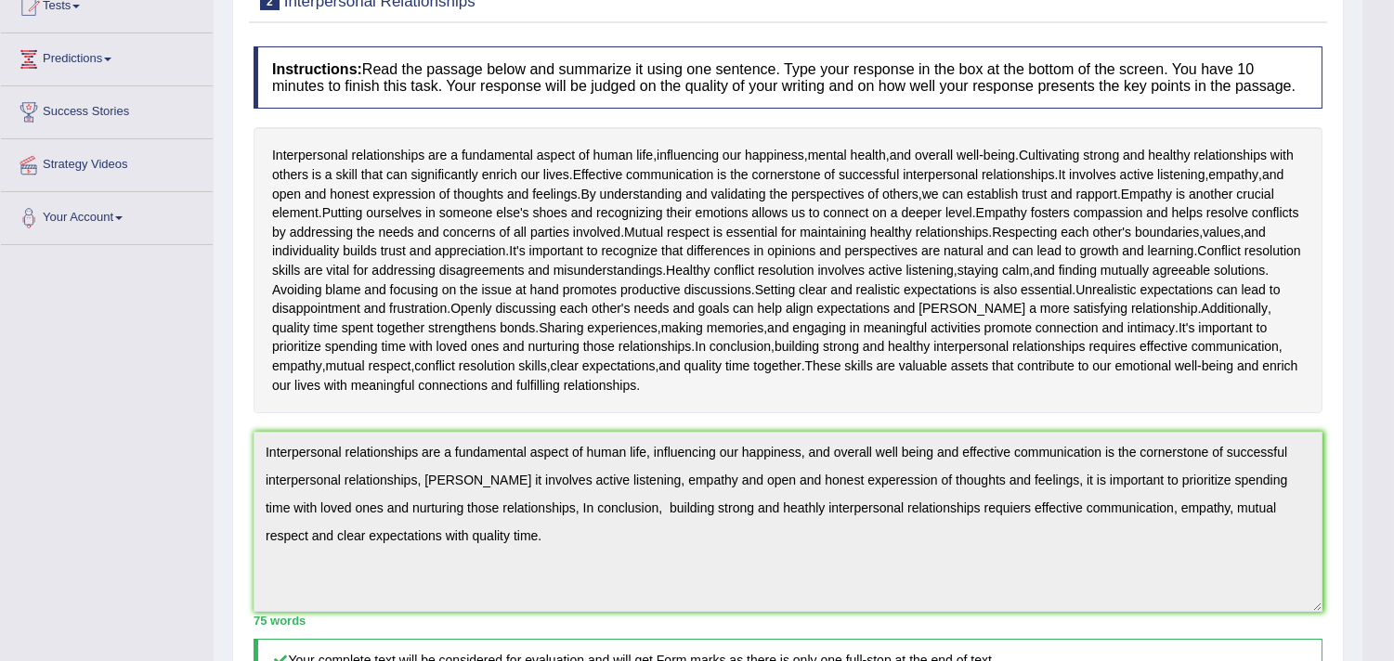
scroll to position [0, 0]
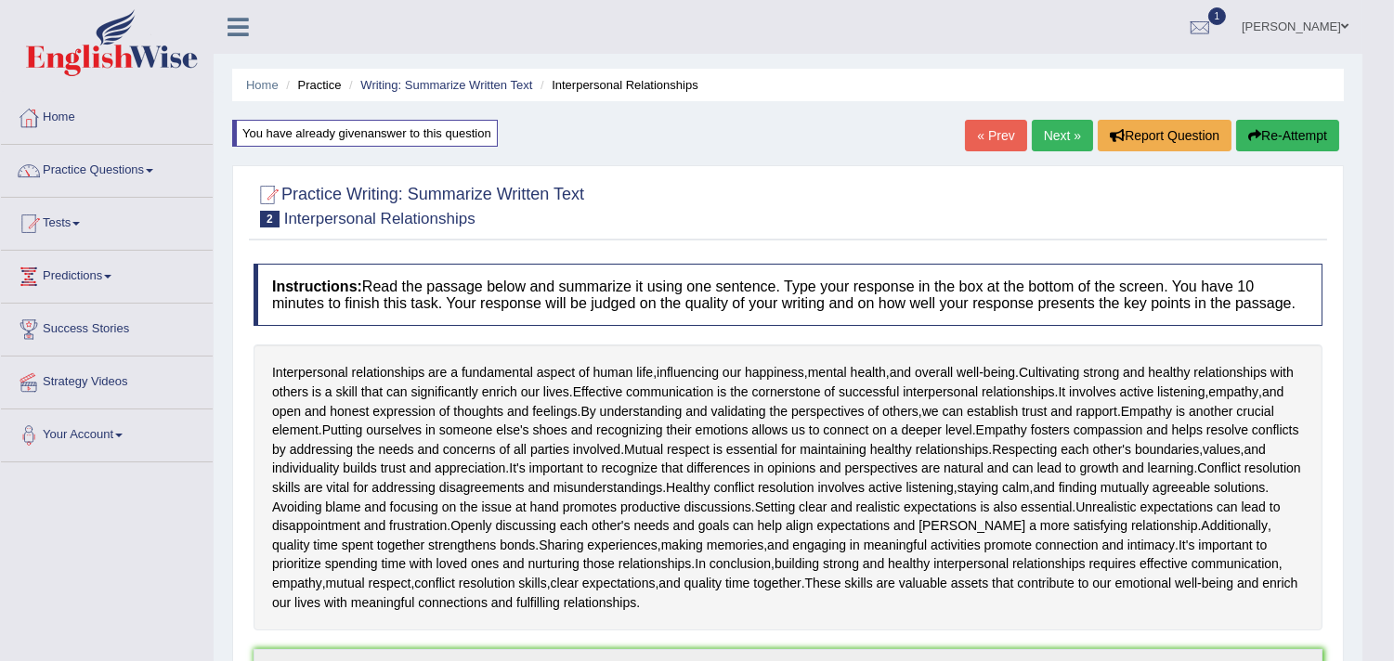
click at [1289, 123] on button "Re-Attempt" at bounding box center [1288, 136] width 103 height 32
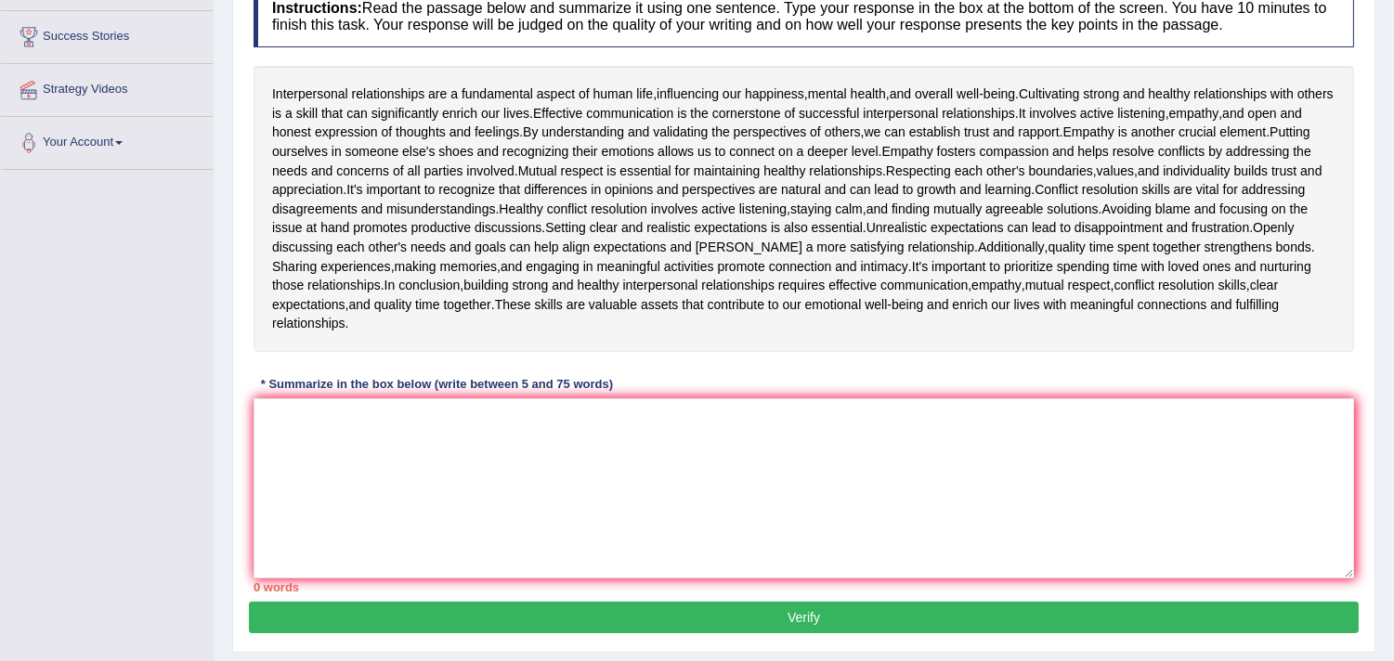
scroll to position [333, 0]
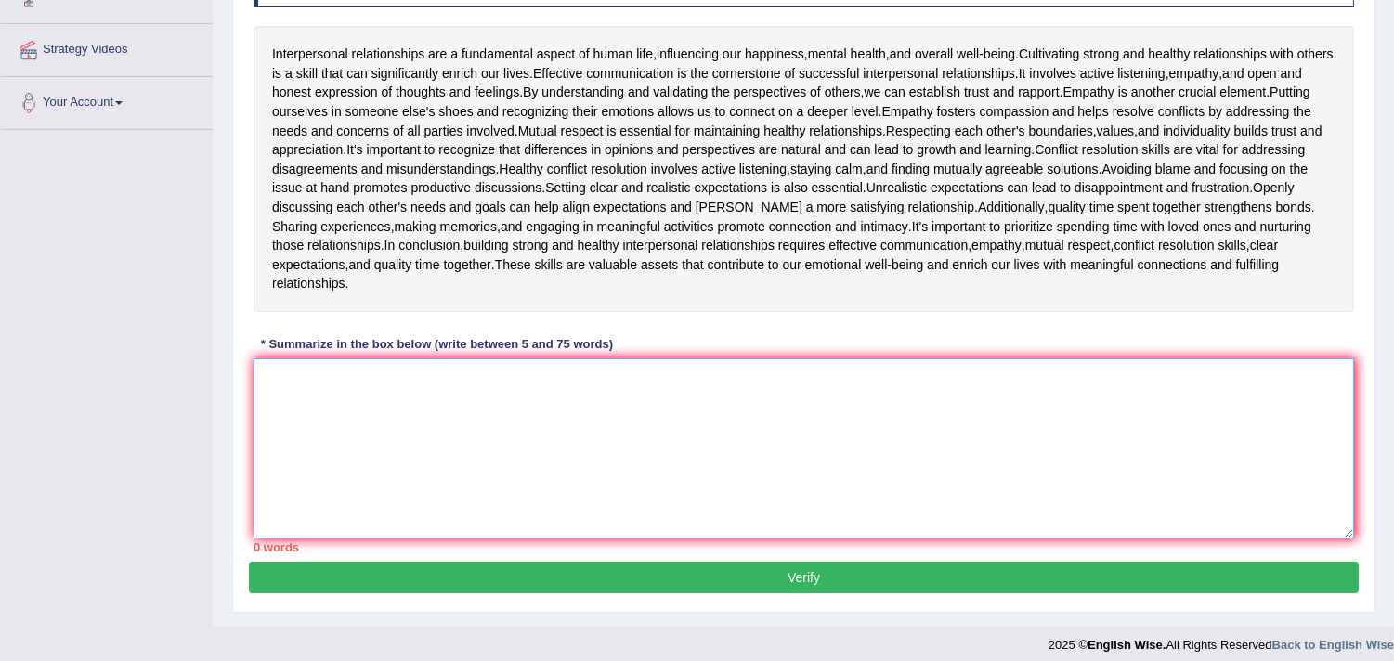
click at [879, 397] on textarea at bounding box center [804, 449] width 1101 height 180
paste textarea "Interpersonal relationships are a fundamental aspect of human life, influencing…"
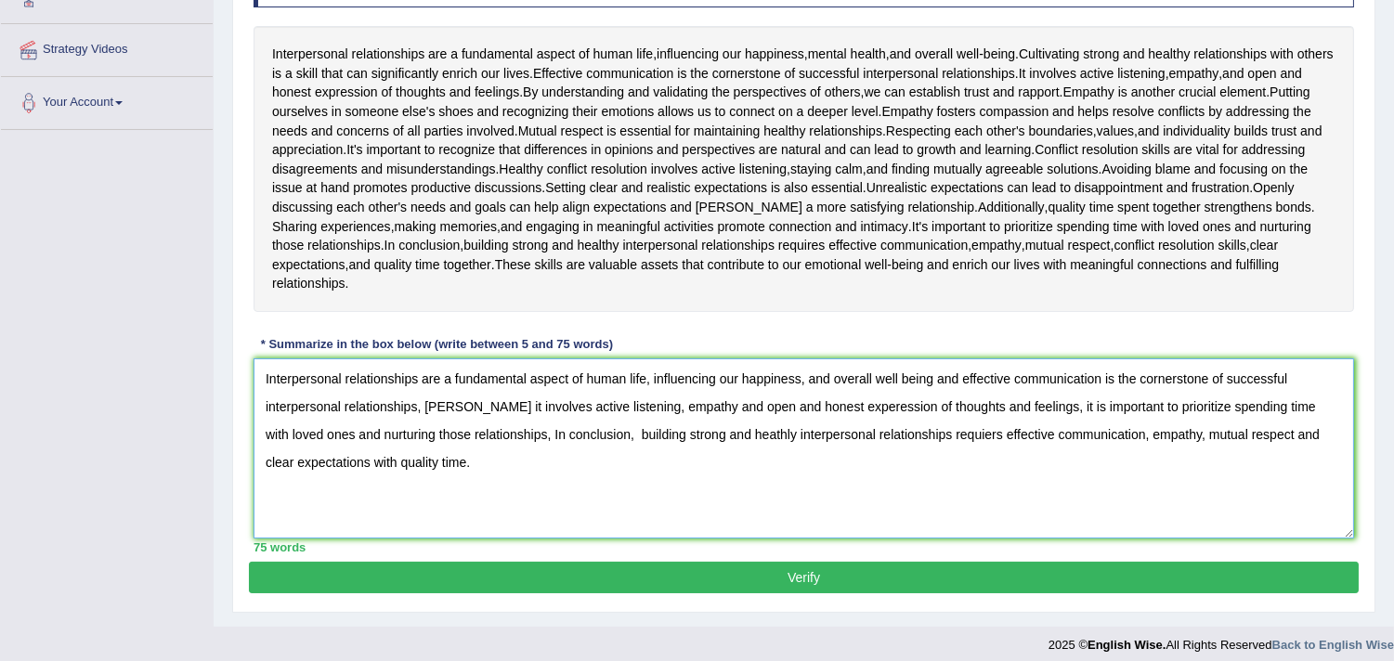
click at [461, 405] on textarea "Interpersonal relationships are a fundamental aspect of human life, influencing…" at bounding box center [804, 449] width 1101 height 180
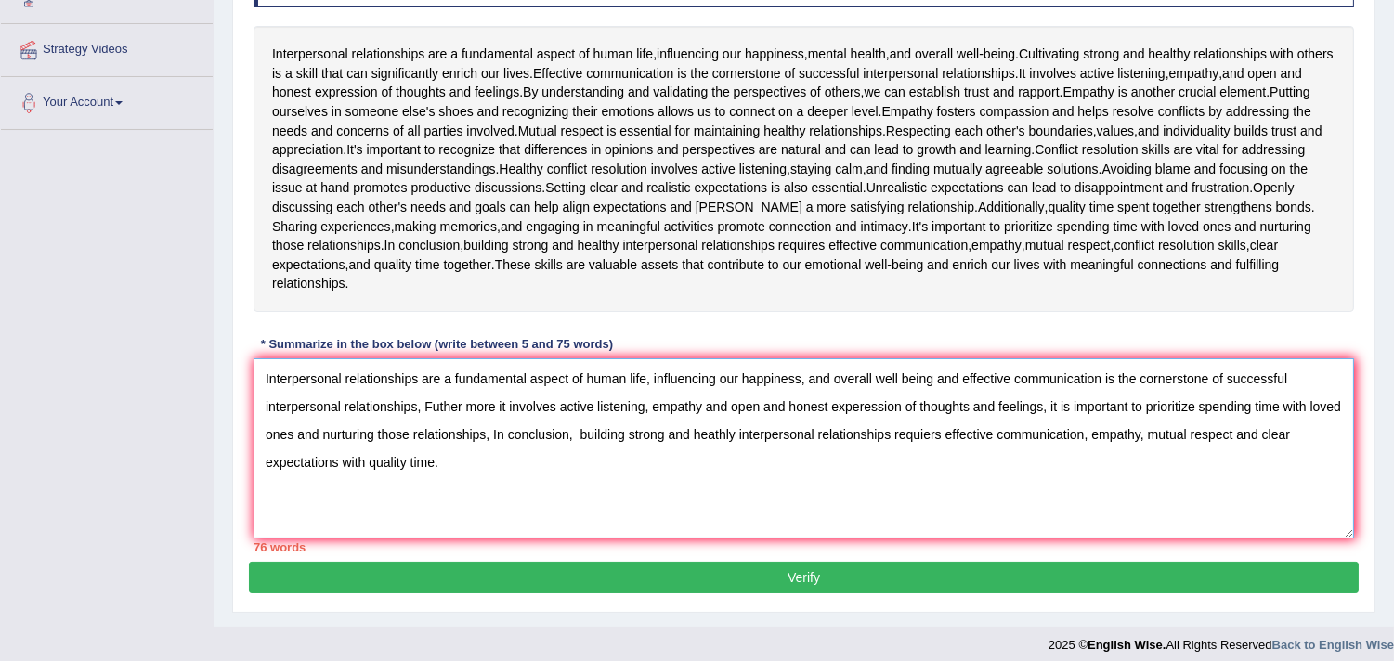
click at [903, 406] on textarea "Interpersonal relationships are a fundamental aspect of human life, influencing…" at bounding box center [804, 449] width 1101 height 180
click at [735, 434] on textarea "Interpersonal relationships are a fundamental aspect of human life, influencing…" at bounding box center [804, 449] width 1101 height 180
click at [942, 437] on textarea "Interpersonal relationships are a fundamental aspect of human life, influencing…" at bounding box center [804, 449] width 1101 height 180
click at [578, 434] on textarea "Interpersonal relationships are a fundamental aspect of human life, influencing…" at bounding box center [804, 449] width 1101 height 180
click at [466, 401] on textarea "Interpersonal relationships are a fundamental aspect of human life, influencing…" at bounding box center [804, 449] width 1101 height 180
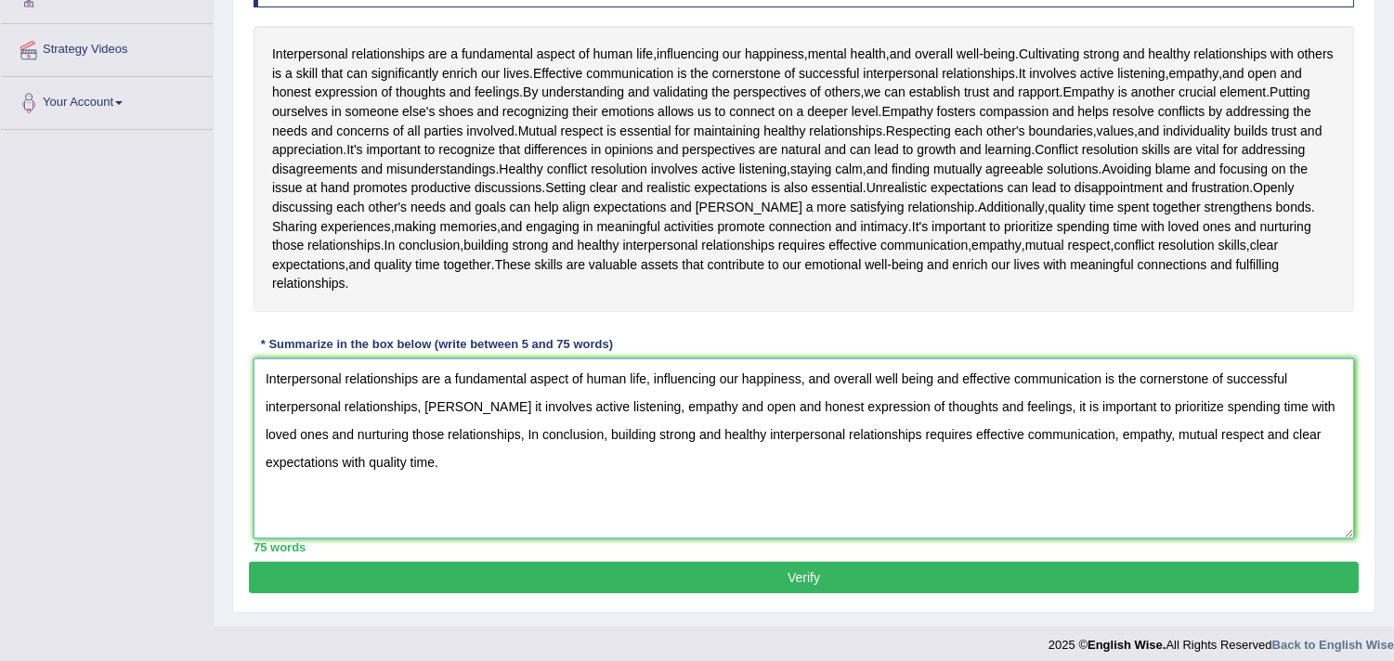
click at [429, 405] on textarea "Interpersonal relationships are a fundamental aspect of human life, influencing…" at bounding box center [804, 449] width 1101 height 180
drag, startPoint x: 495, startPoint y: 407, endPoint x: 423, endPoint y: 409, distance: 72.5
click at [423, 409] on textarea "Interpersonal relationships are a fundamental aspect of human life, influencing…" at bounding box center [804, 449] width 1101 height 180
type textarea "Interpersonal relationships are a fundamental aspect of human life, influencing…"
click at [513, 577] on button "Verify" at bounding box center [804, 578] width 1110 height 32
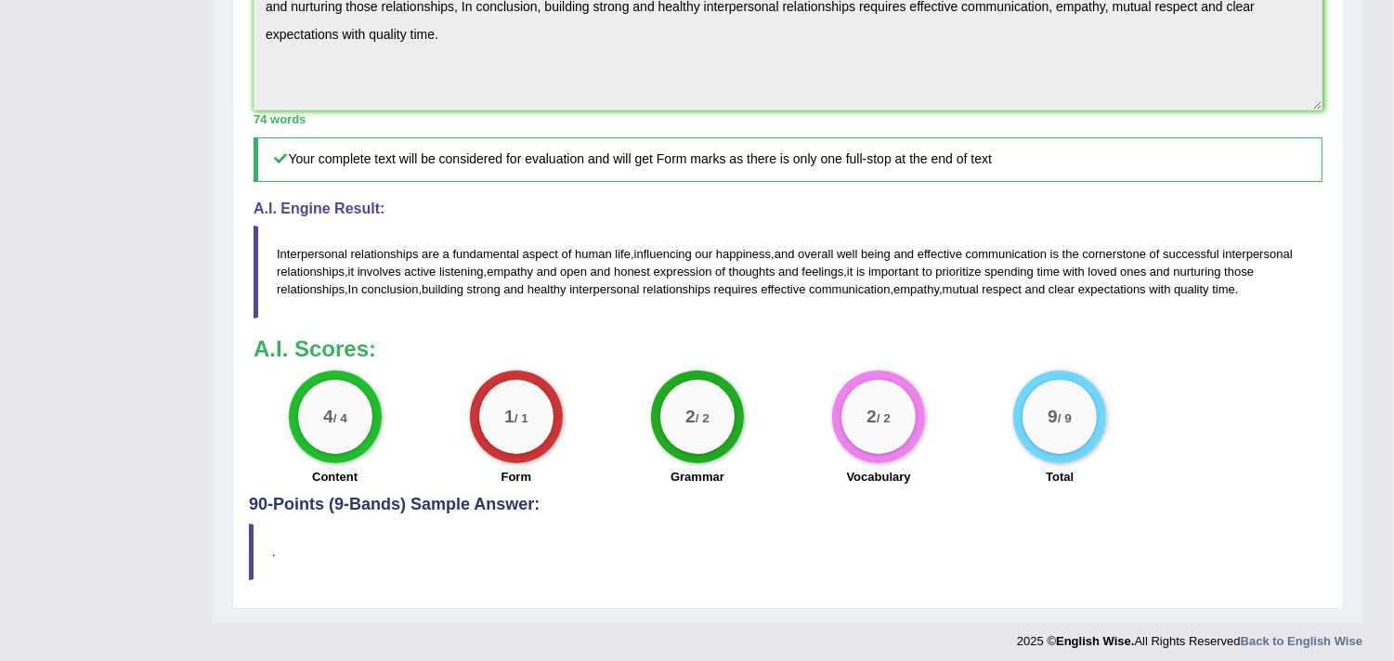
scroll to position [727, 0]
